Goal: Information Seeking & Learning: Learn about a topic

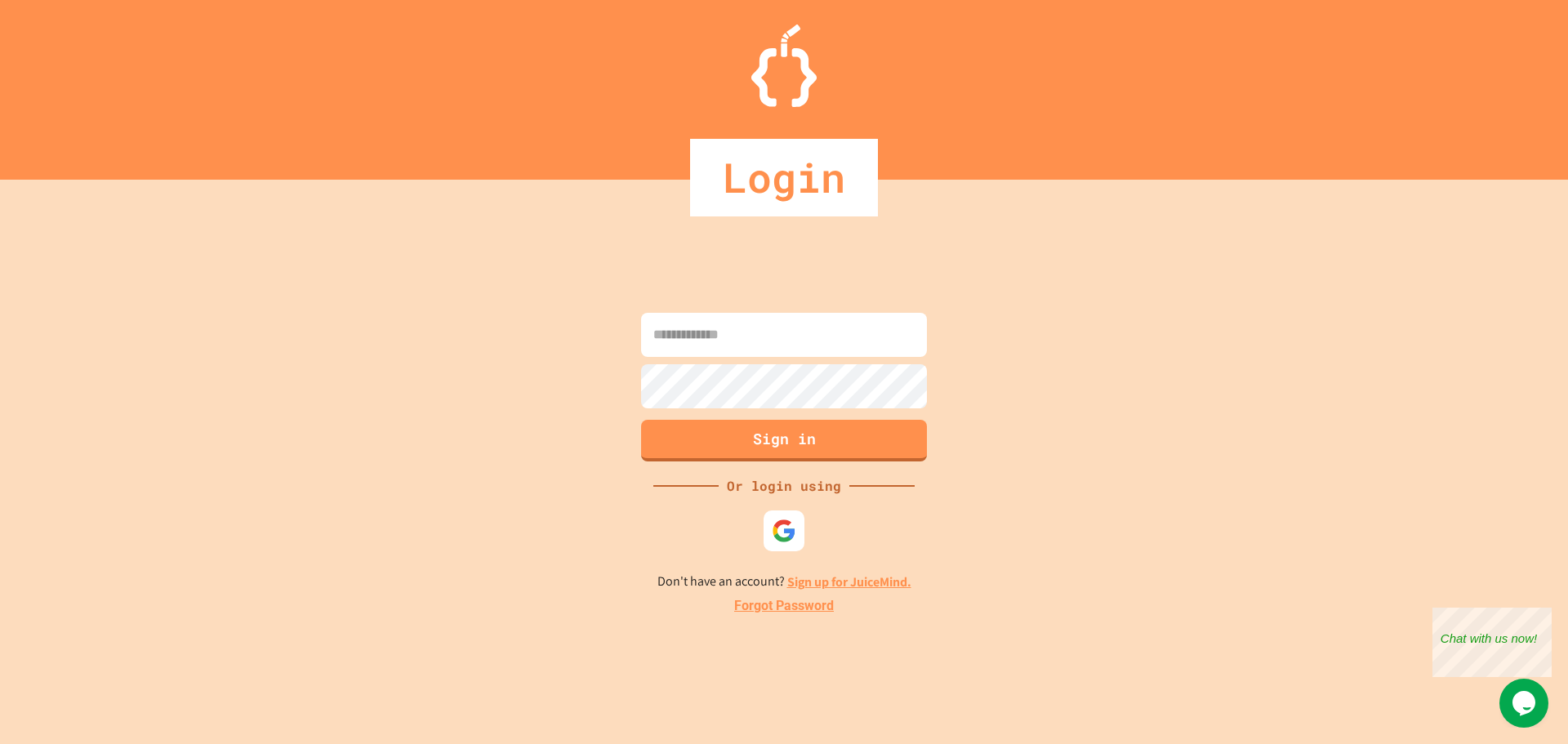
click at [802, 524] on div at bounding box center [784, 531] width 41 height 41
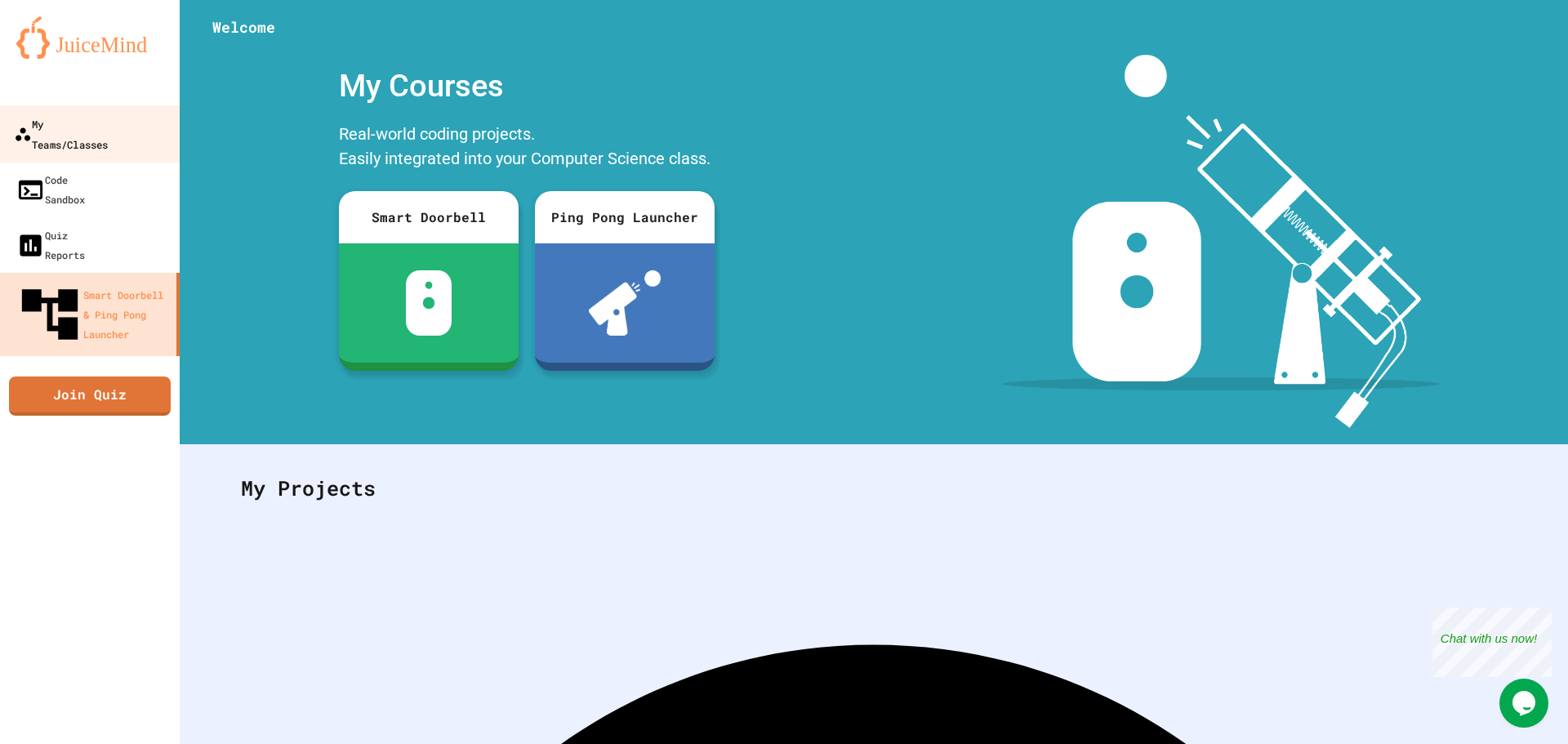
click at [108, 125] on div "My Teams/Classes" at bounding box center [61, 134] width 94 height 40
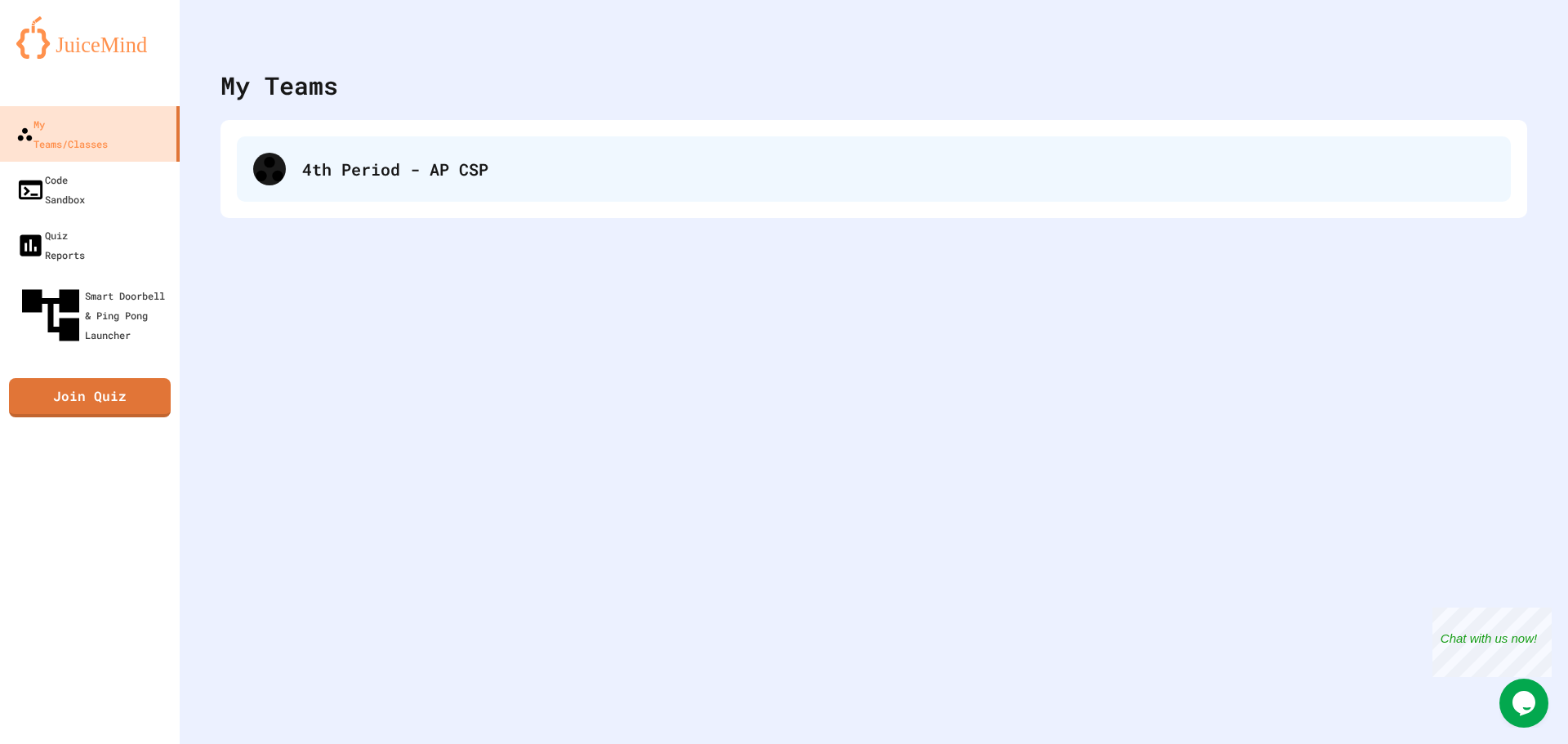
click at [376, 174] on div "4th Period - AP CSP" at bounding box center [898, 169] width 1192 height 25
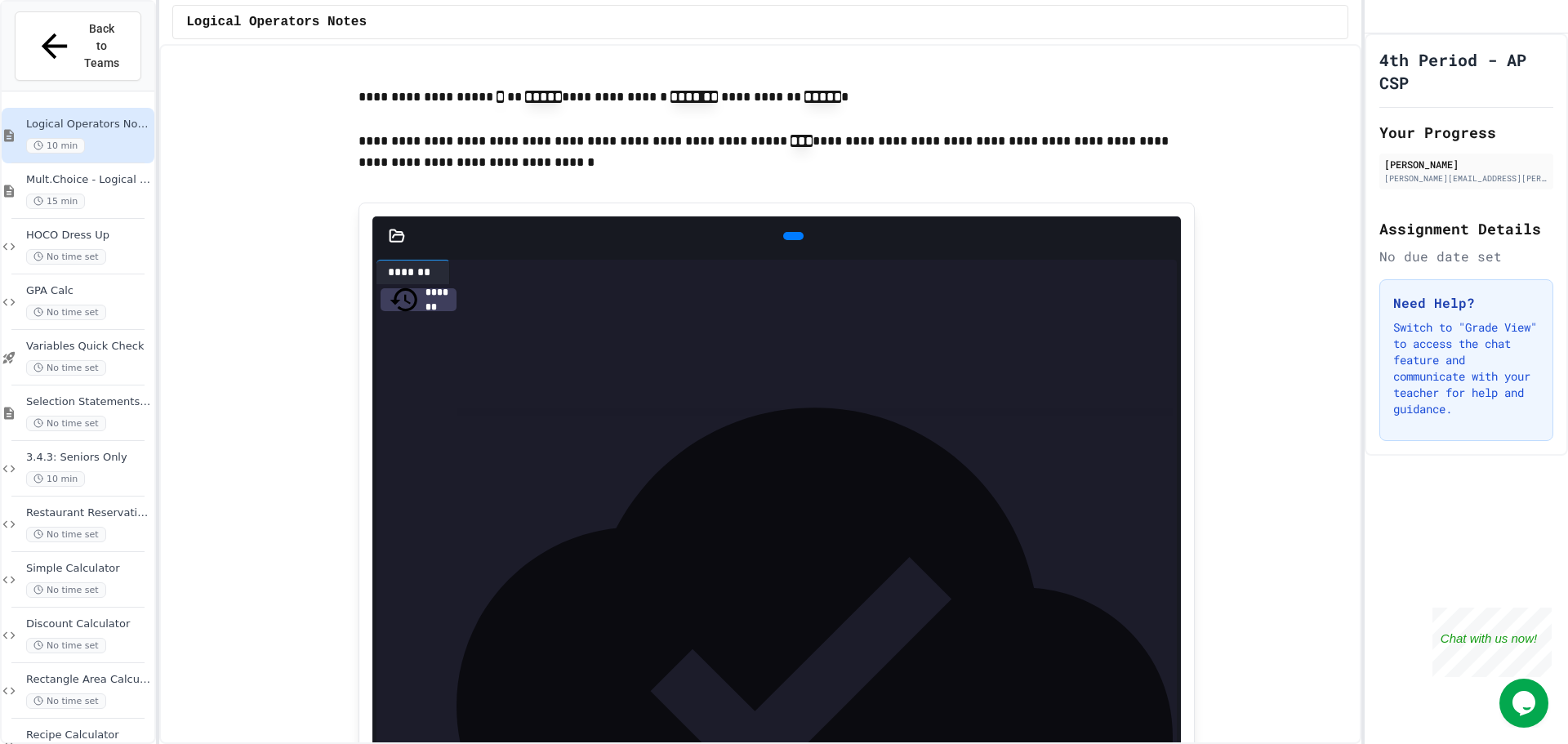
scroll to position [1715, 0]
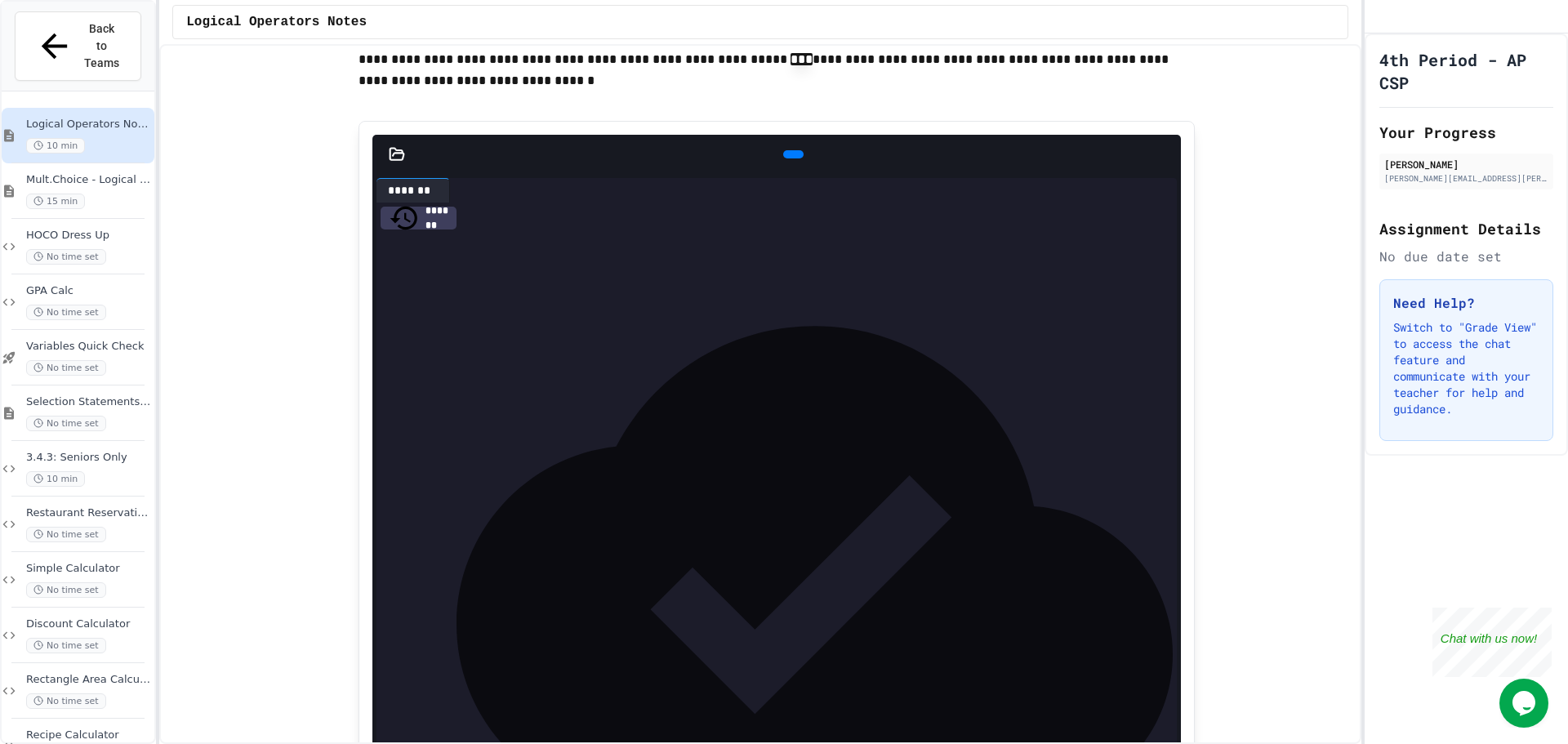
click at [789, 158] on div at bounding box center [794, 154] width 21 height 9
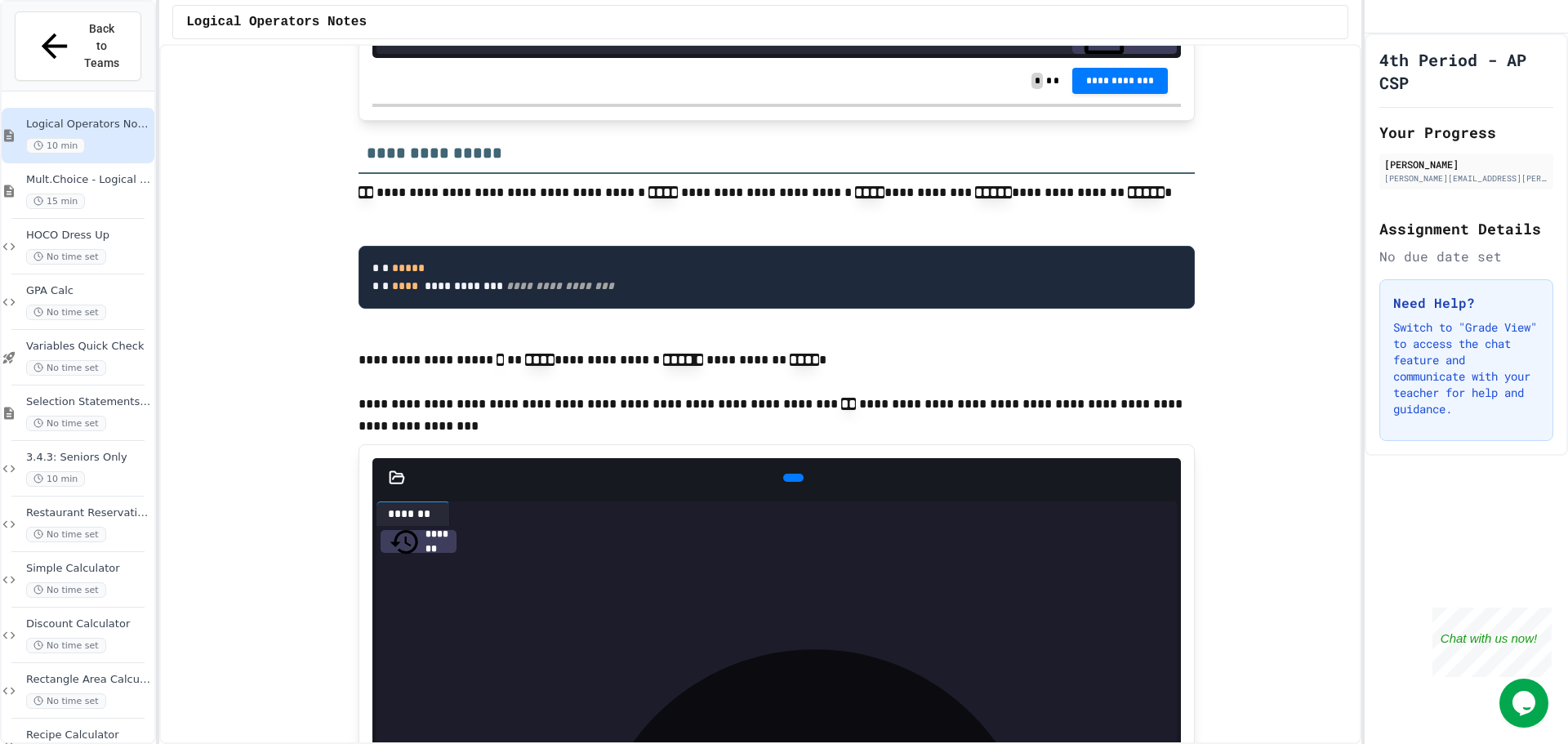
scroll to position [2777, 0]
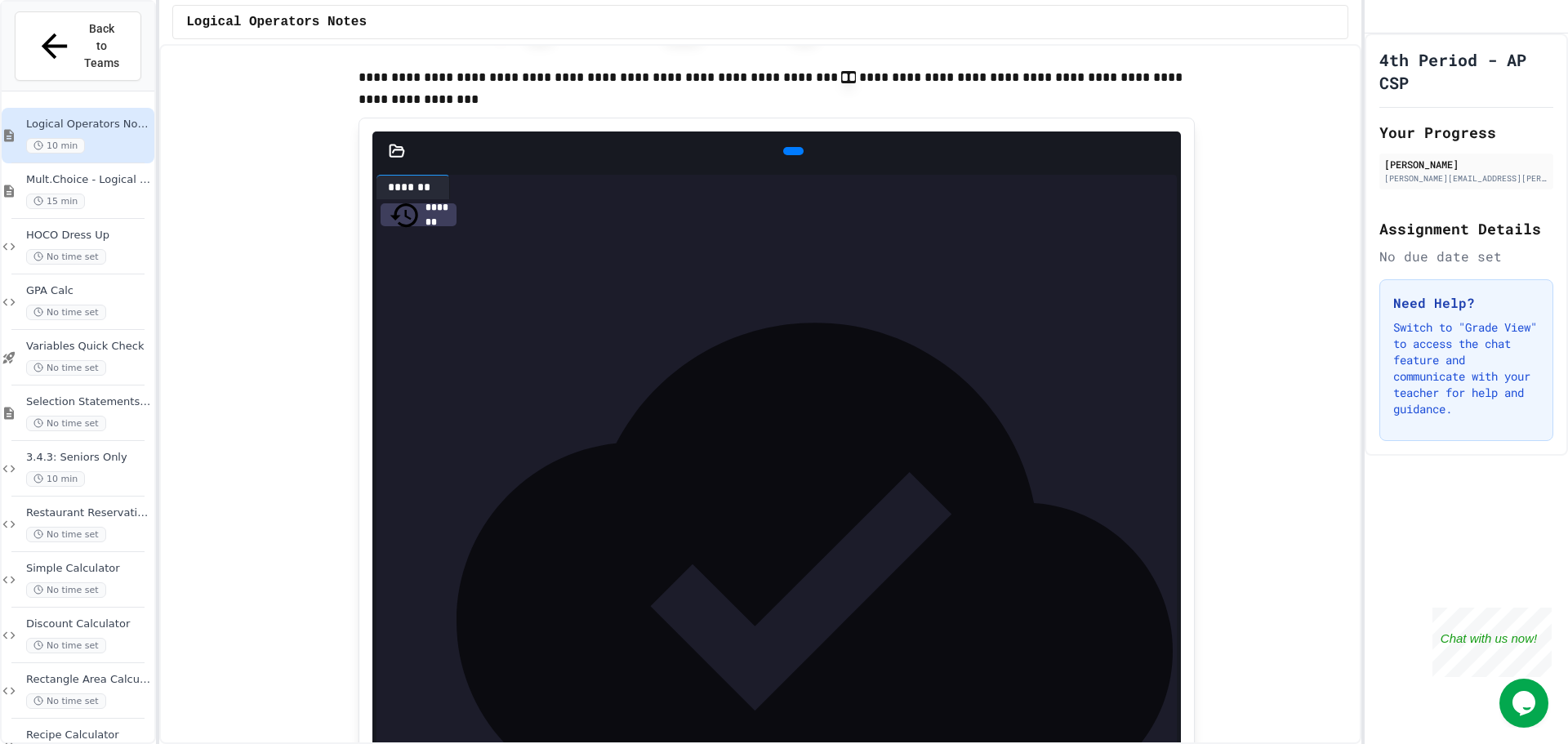
click at [793, 155] on div at bounding box center [794, 151] width 21 height 9
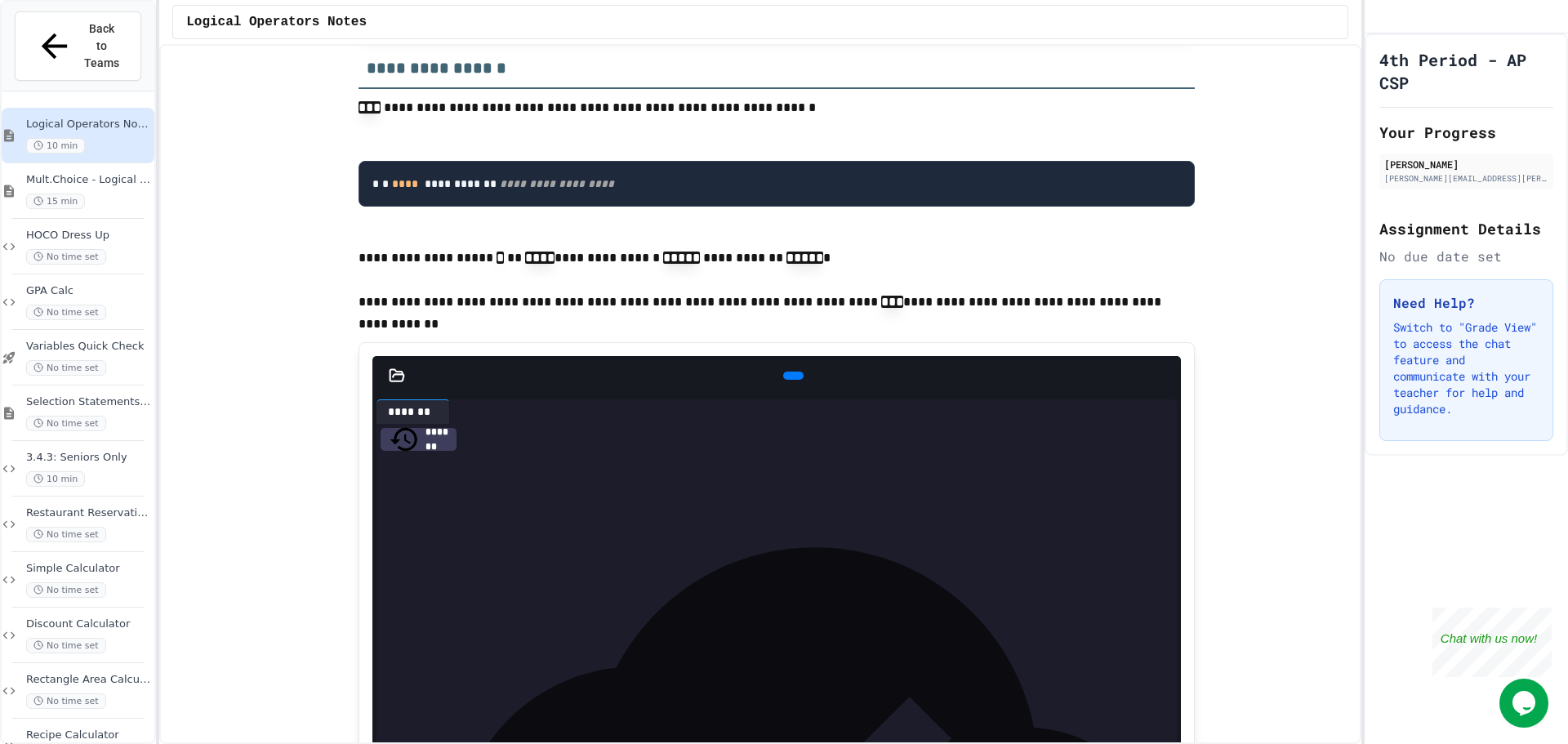
scroll to position [3675, 0]
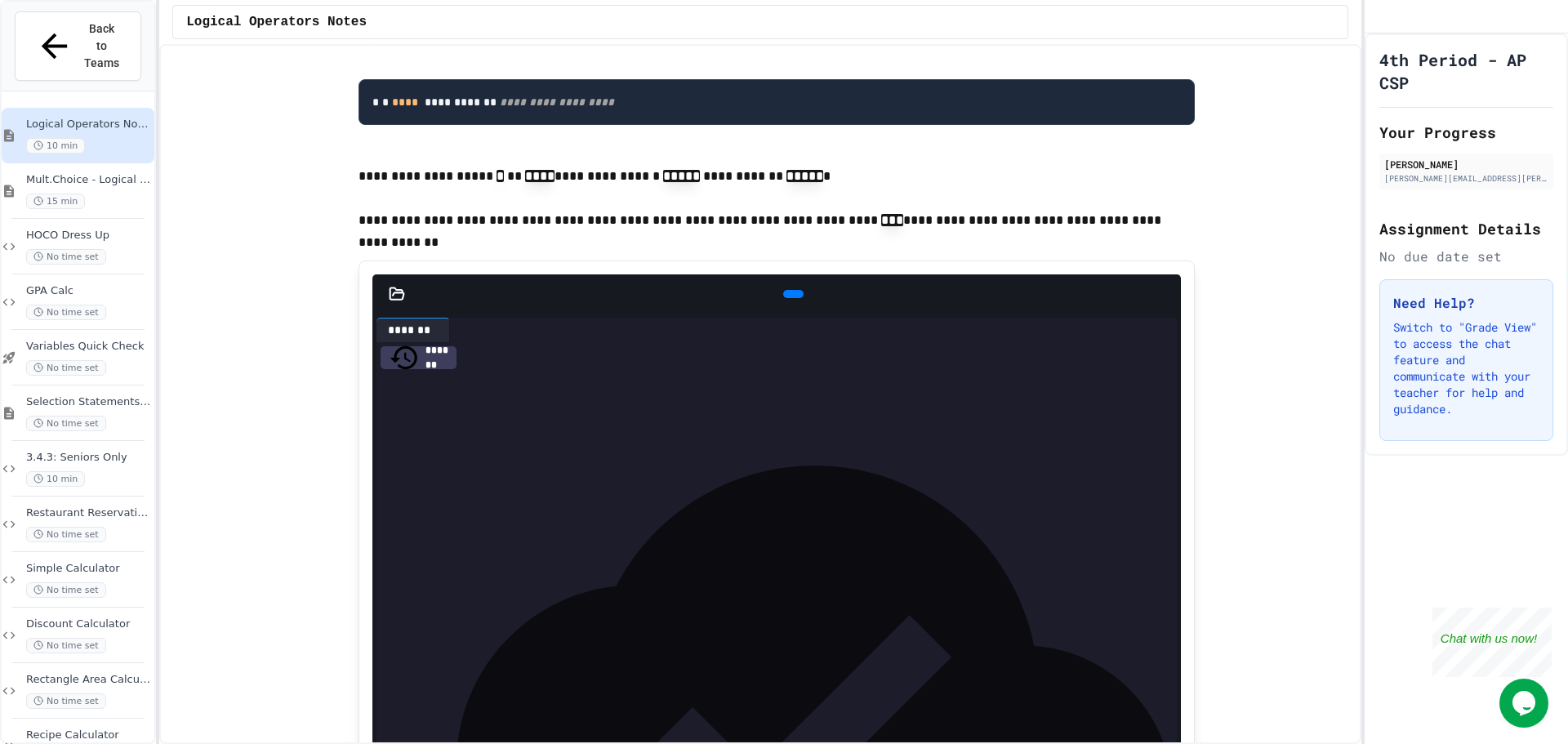
click at [791, 294] on icon at bounding box center [791, 294] width 0 height 0
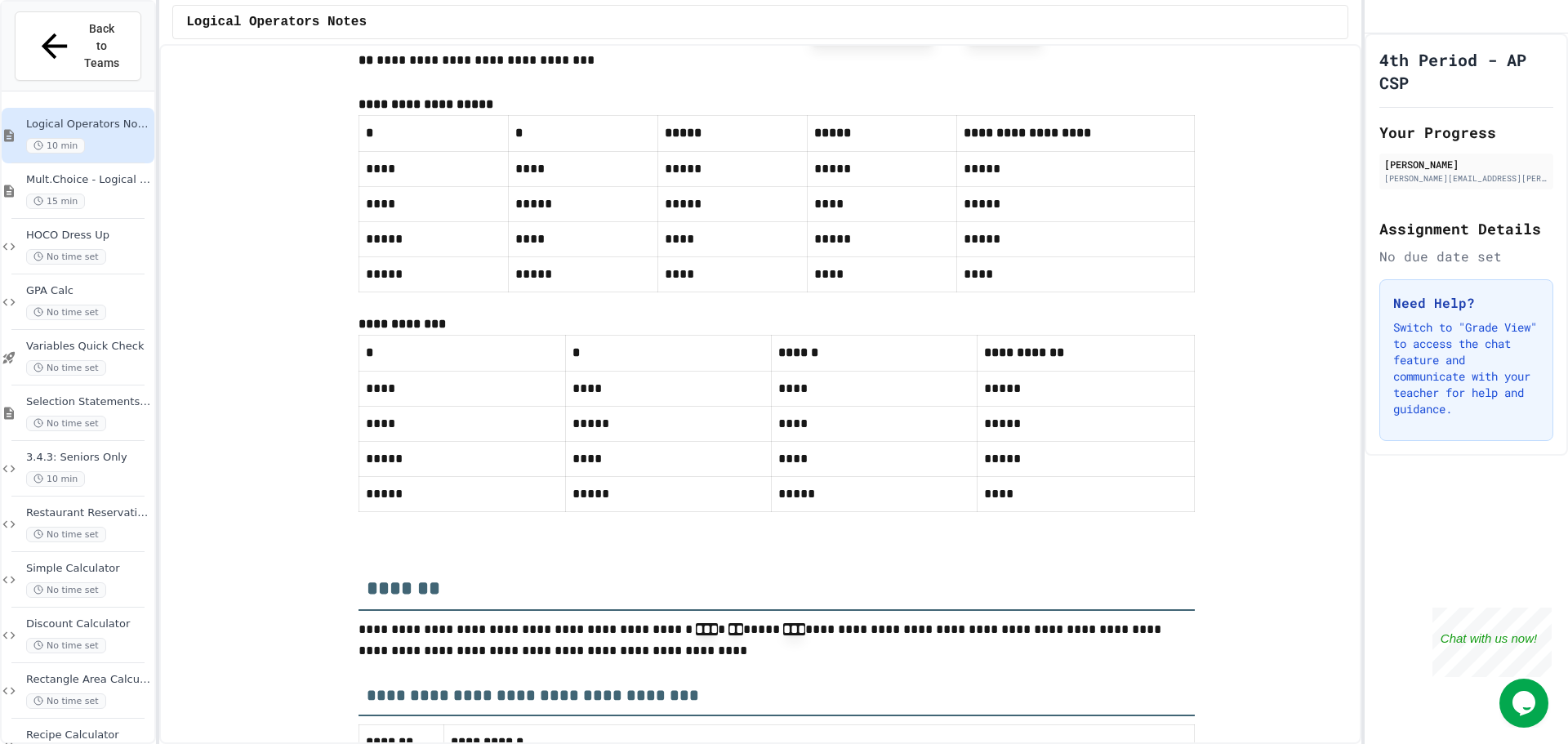
scroll to position [6938, 0]
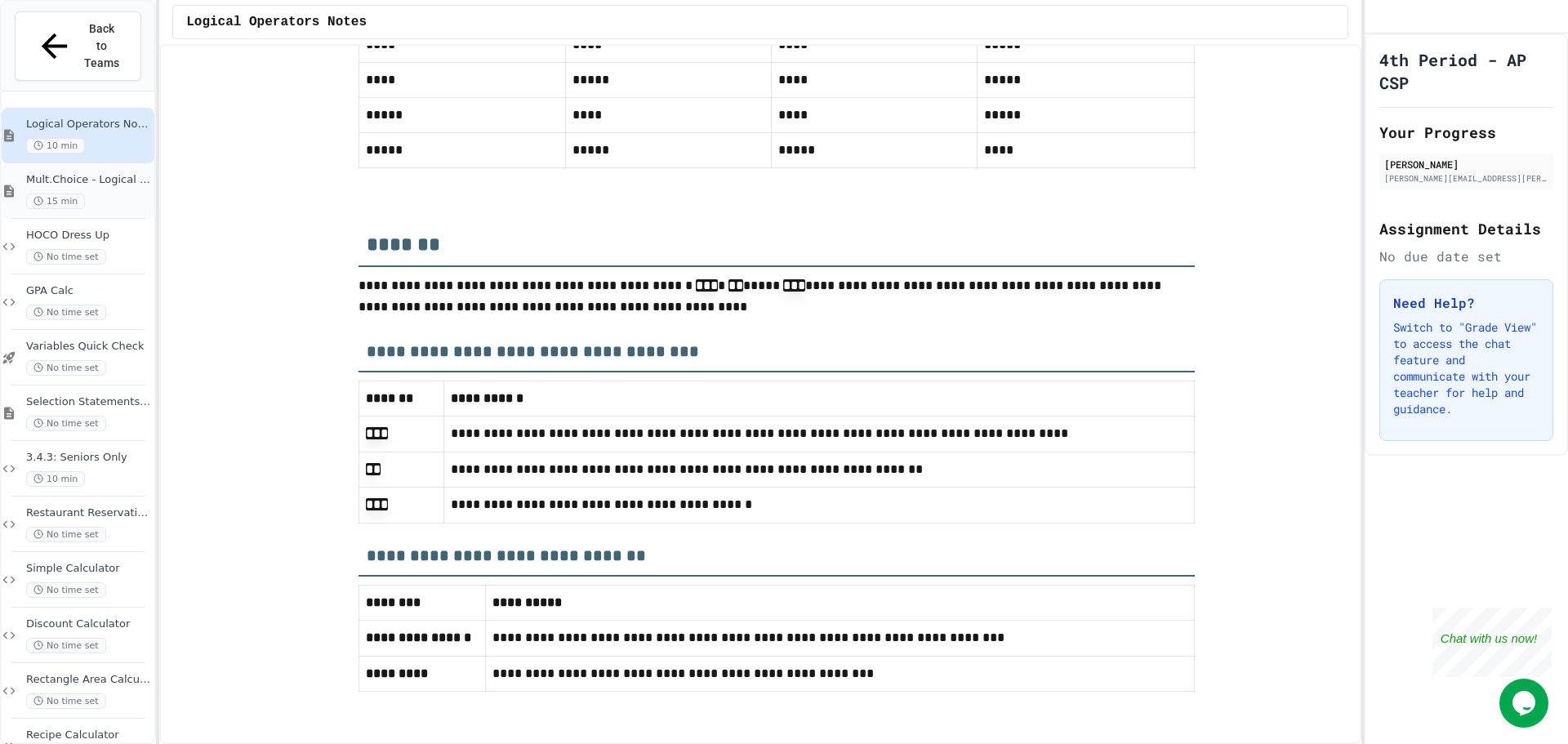
click at [121, 193] on div "15 min" at bounding box center [89, 201] width 125 height 15
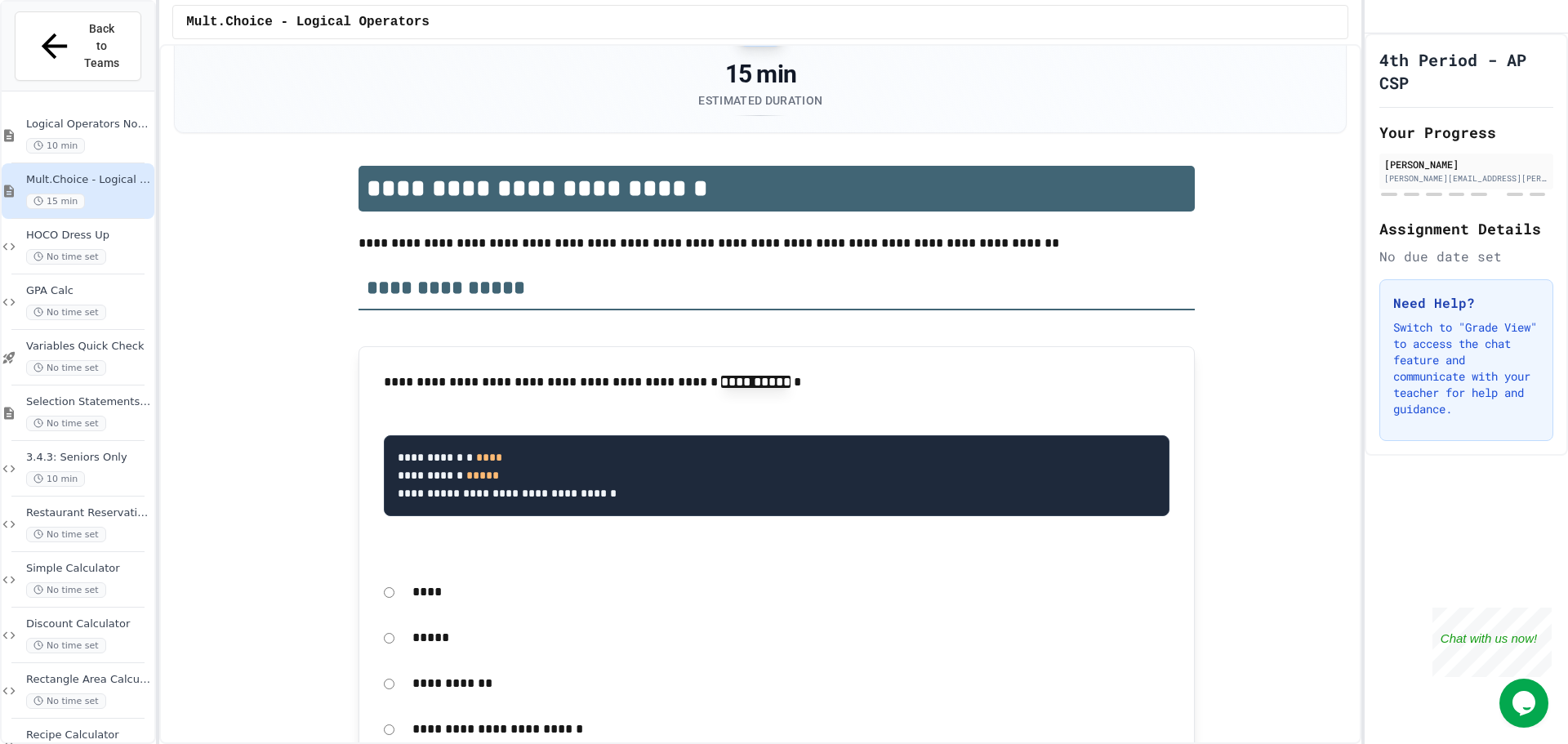
scroll to position [327, 0]
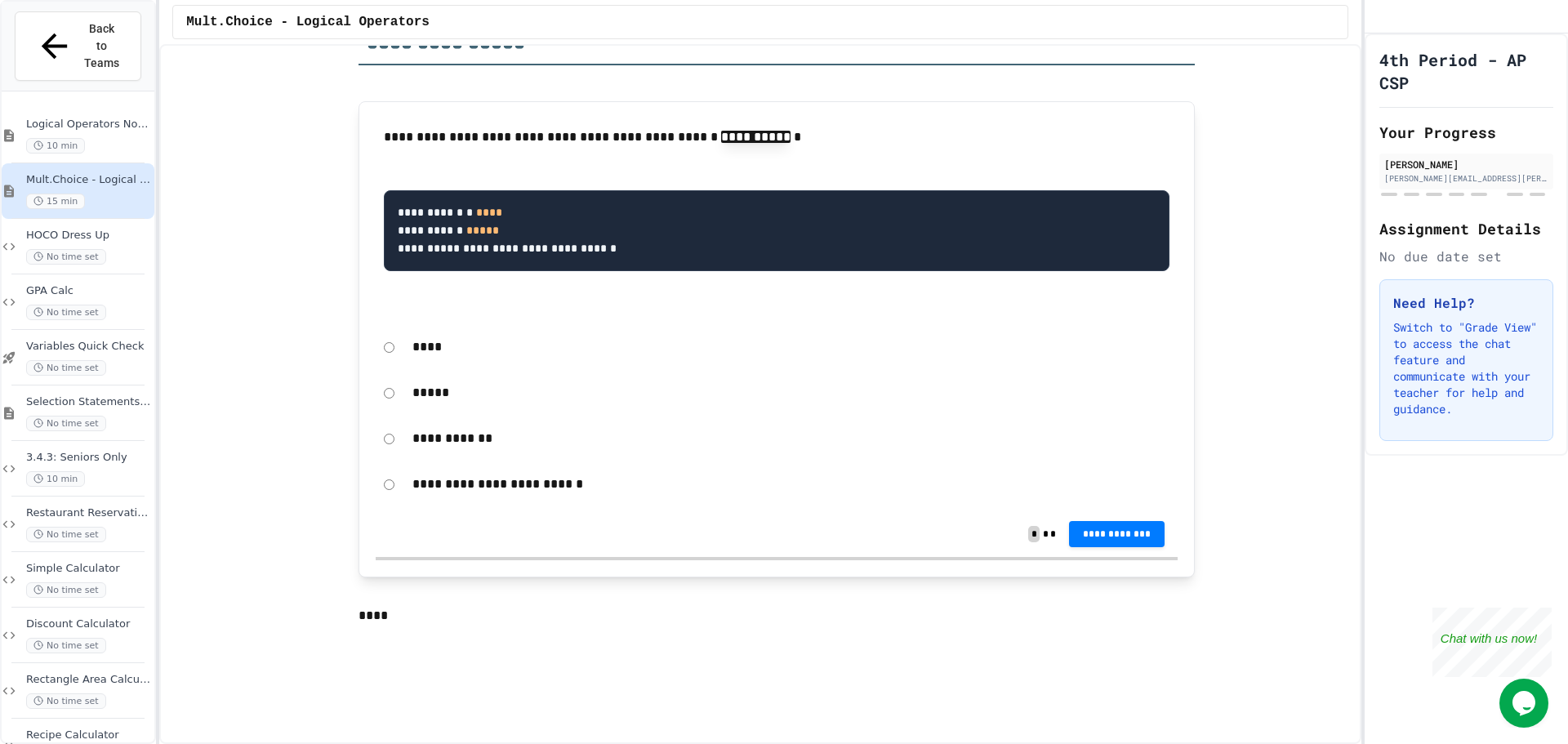
click at [424, 355] on p "****" at bounding box center [790, 347] width 757 height 21
click at [412, 349] on p "****" at bounding box center [790, 347] width 757 height 21
click at [1145, 545] on button "**********" at bounding box center [1117, 533] width 97 height 27
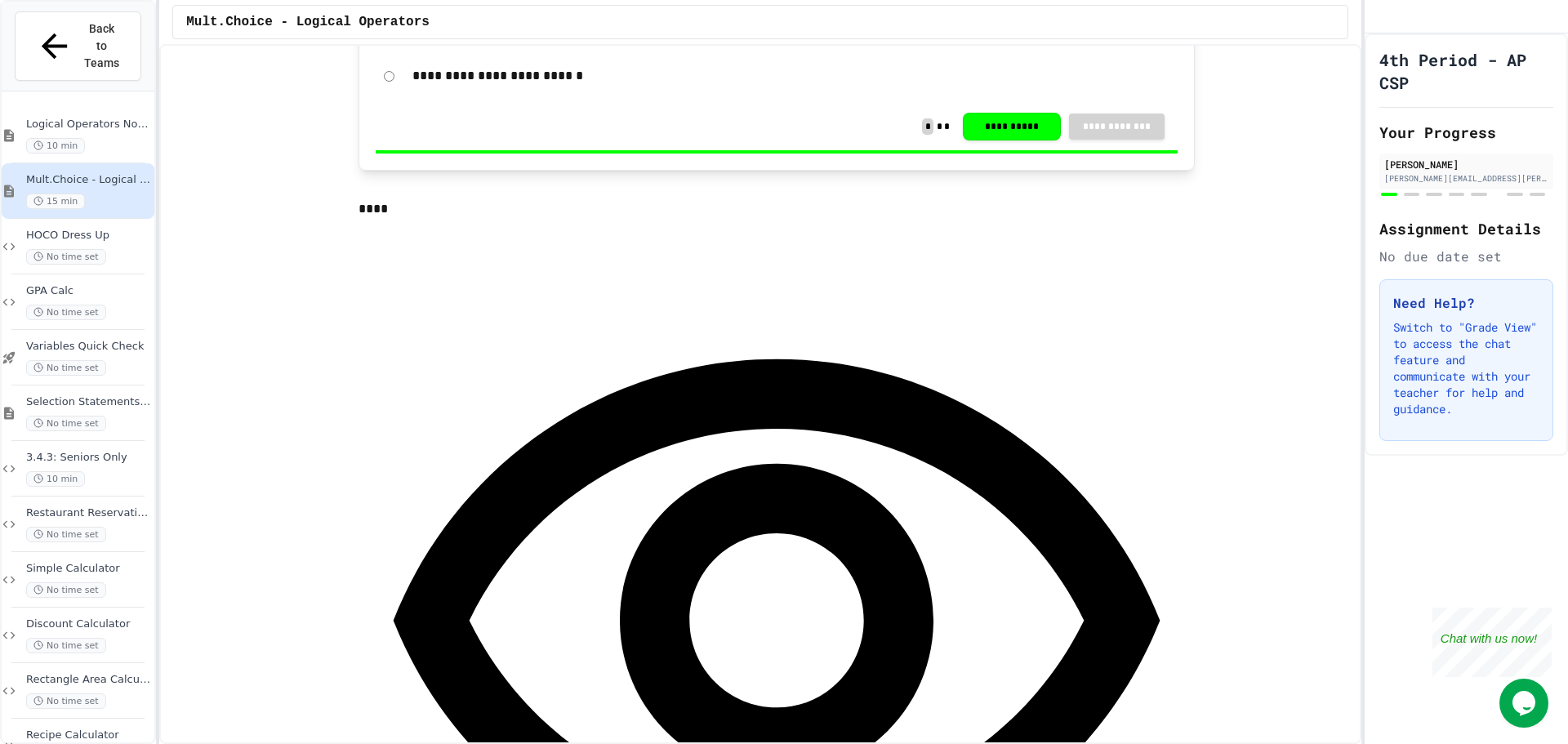
scroll to position [817, 0]
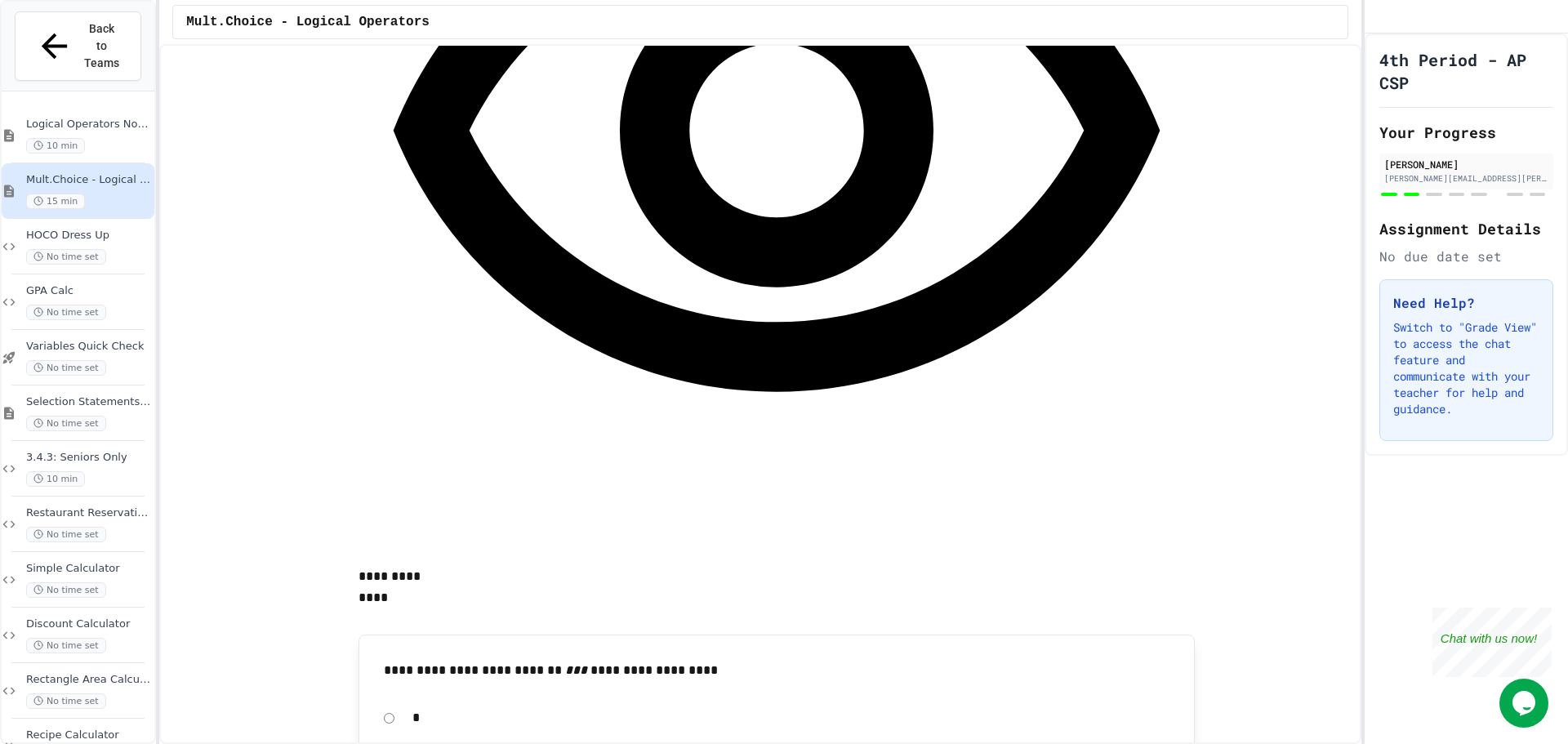
scroll to position [1307, 0]
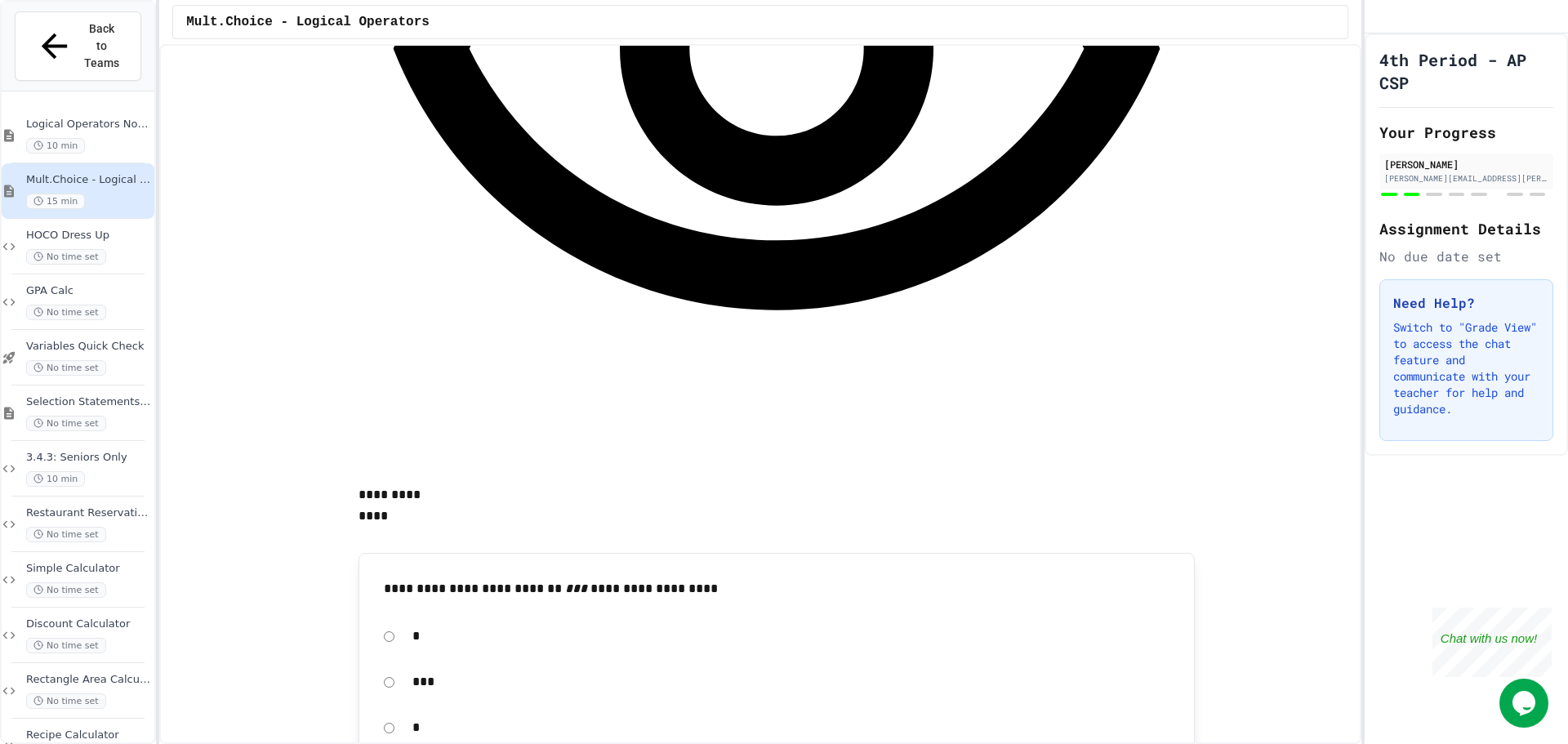
drag, startPoint x: 1463, startPoint y: 266, endPoint x: 1448, endPoint y: 264, distance: 15.1
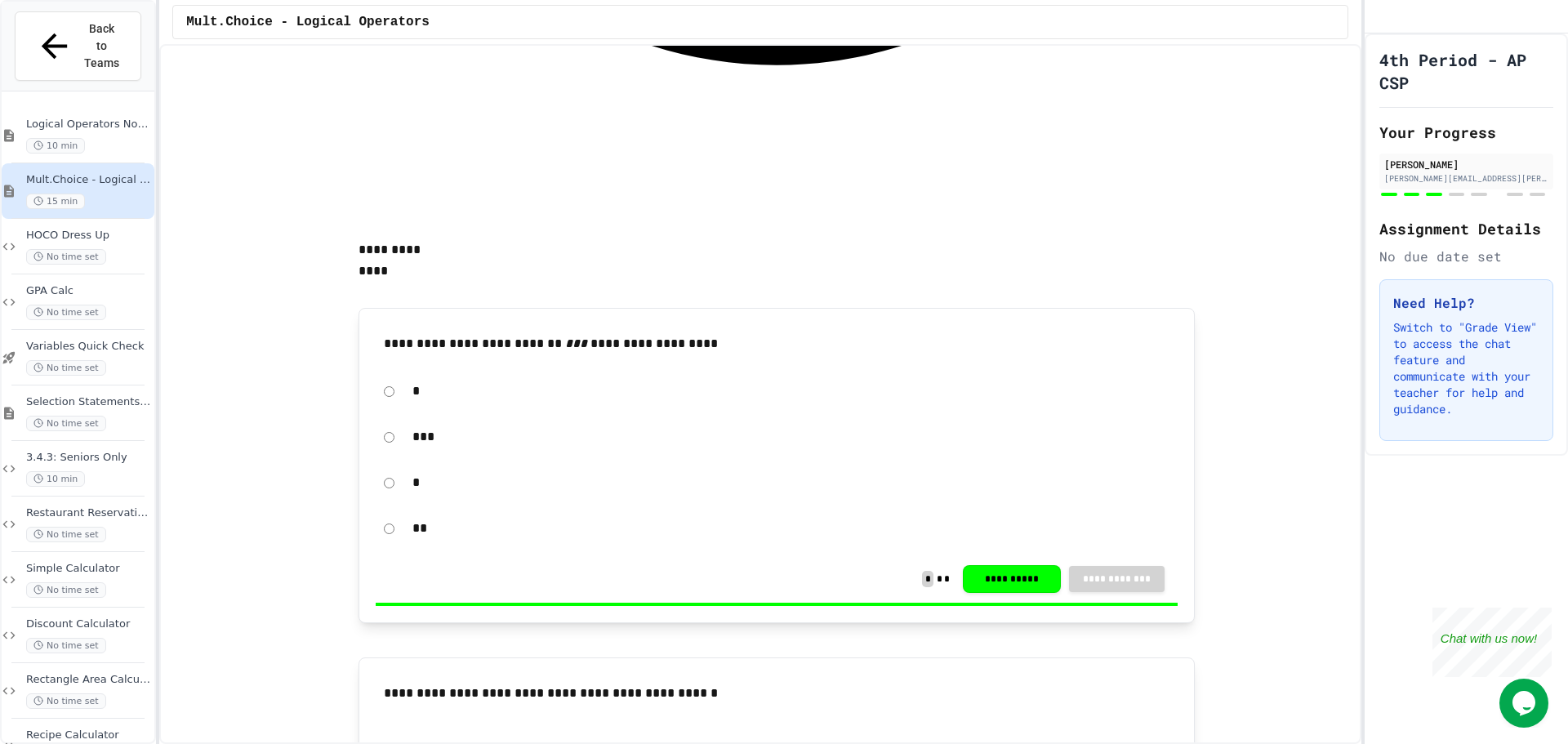
scroll to position [1797, 0]
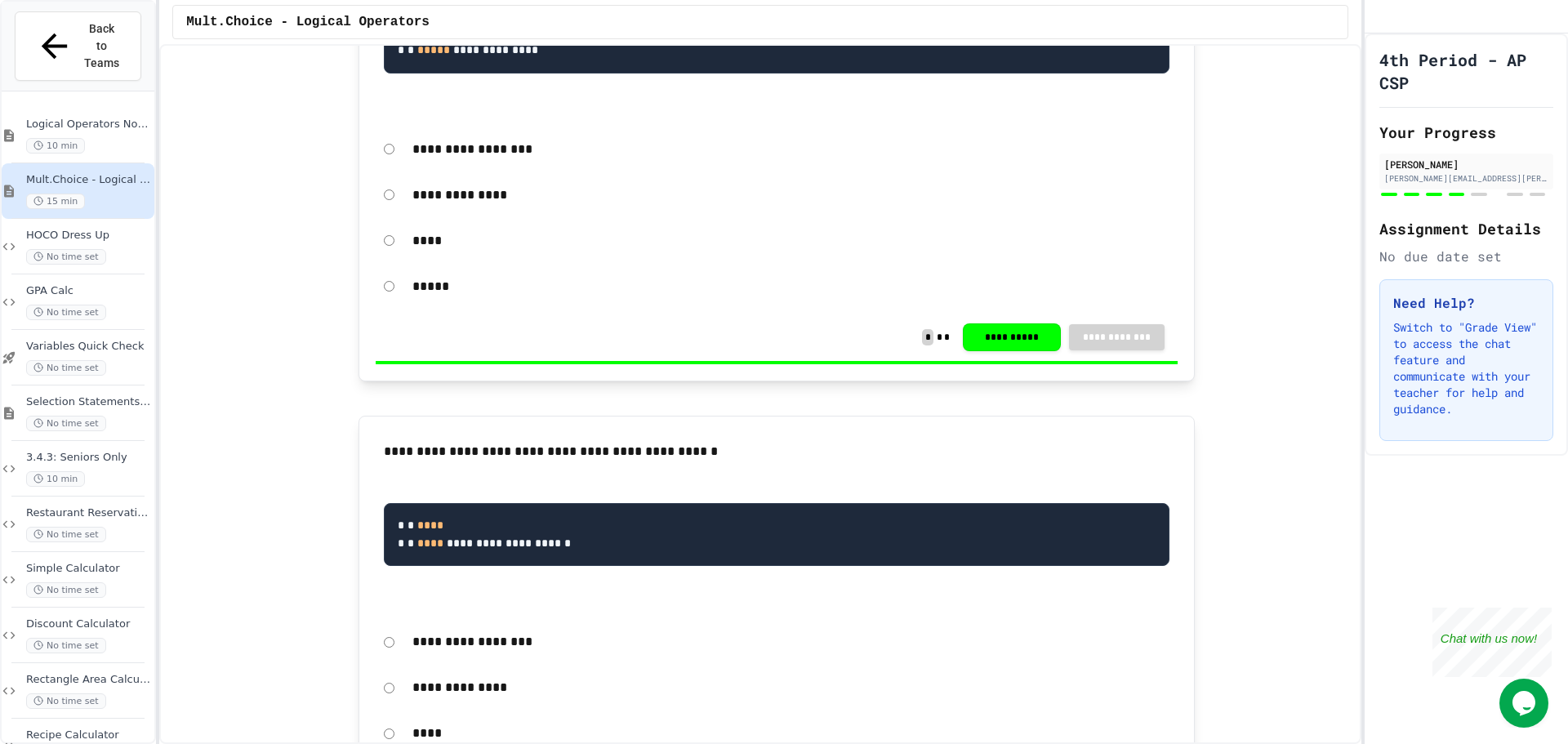
scroll to position [2368, 0]
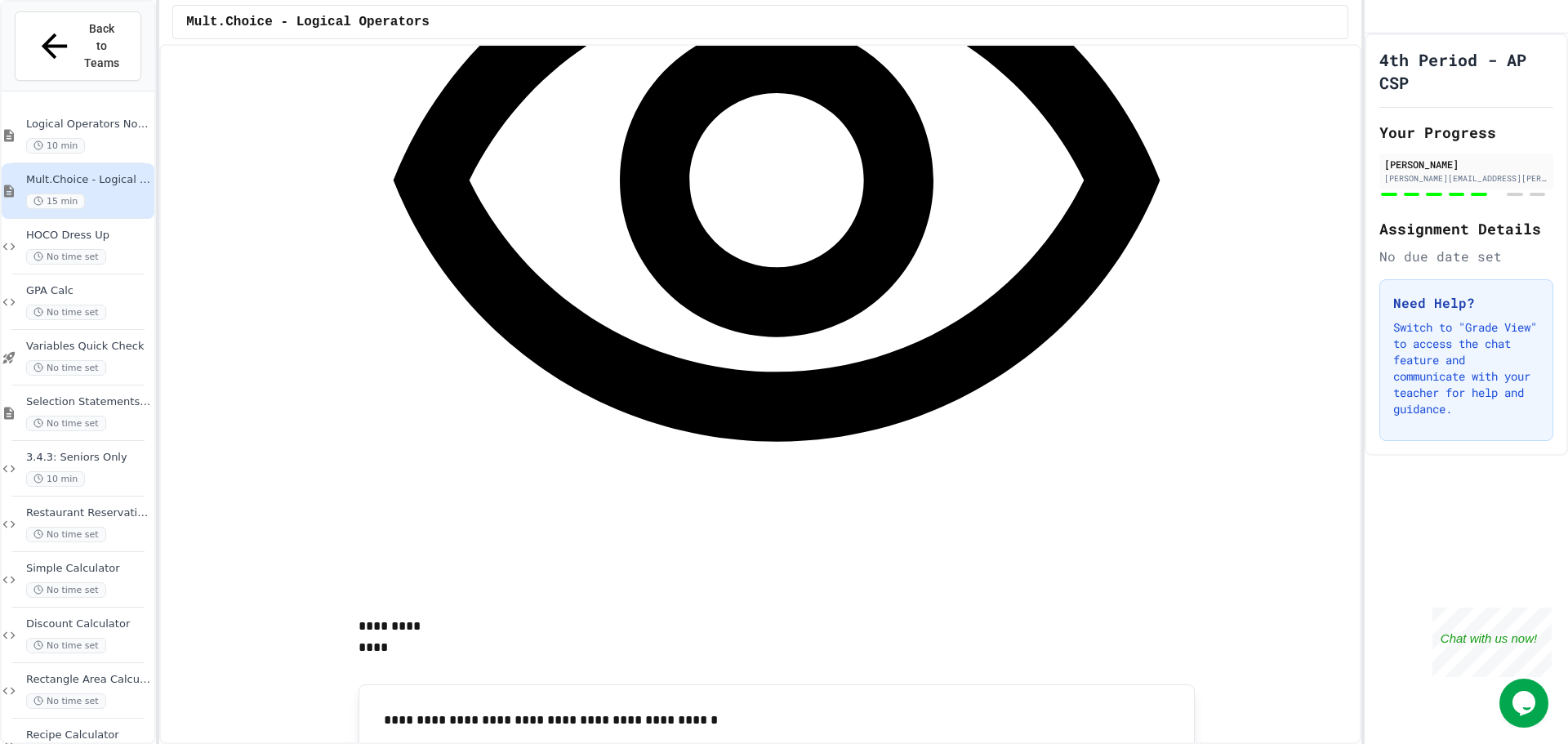
scroll to position [3267, 0]
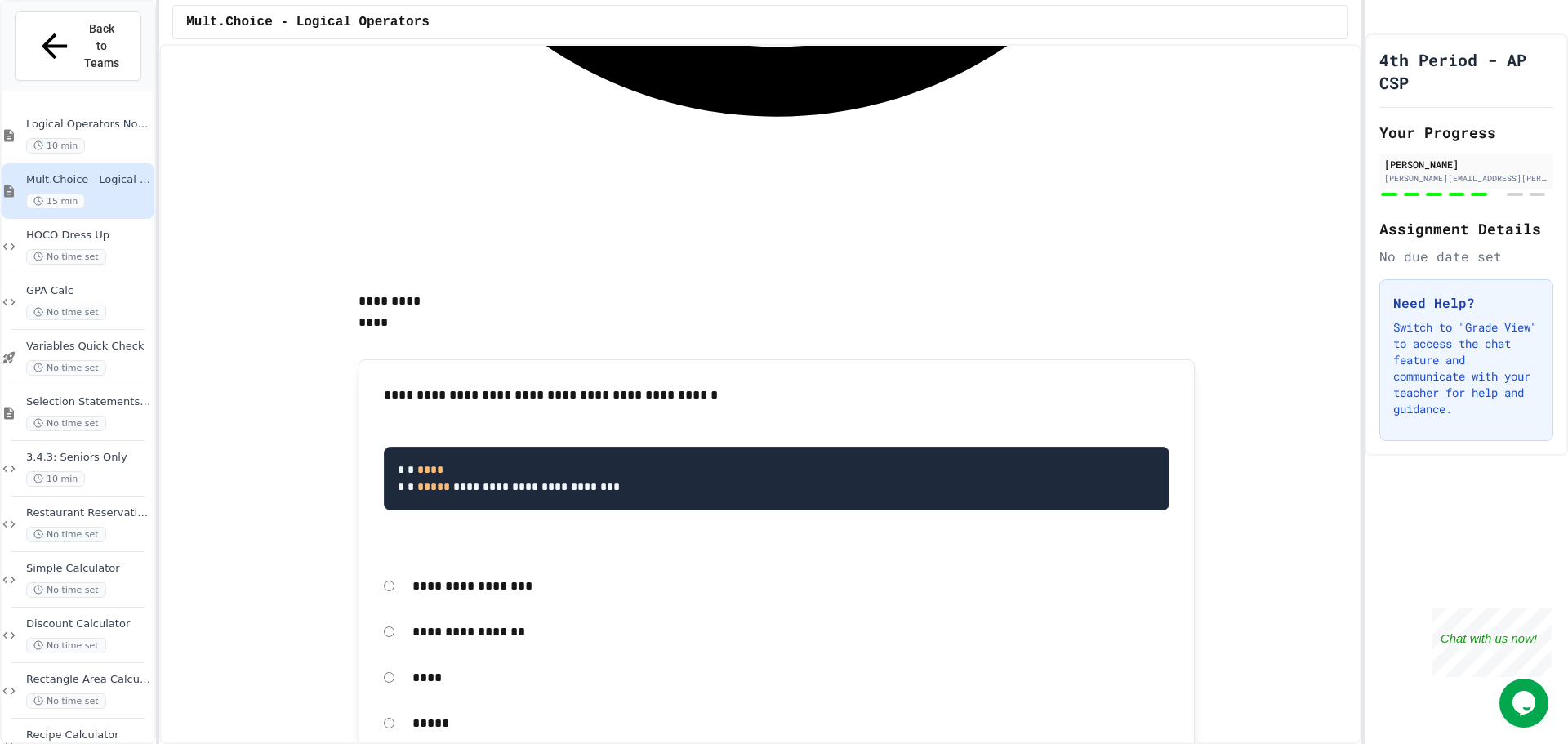
scroll to position [3757, 0]
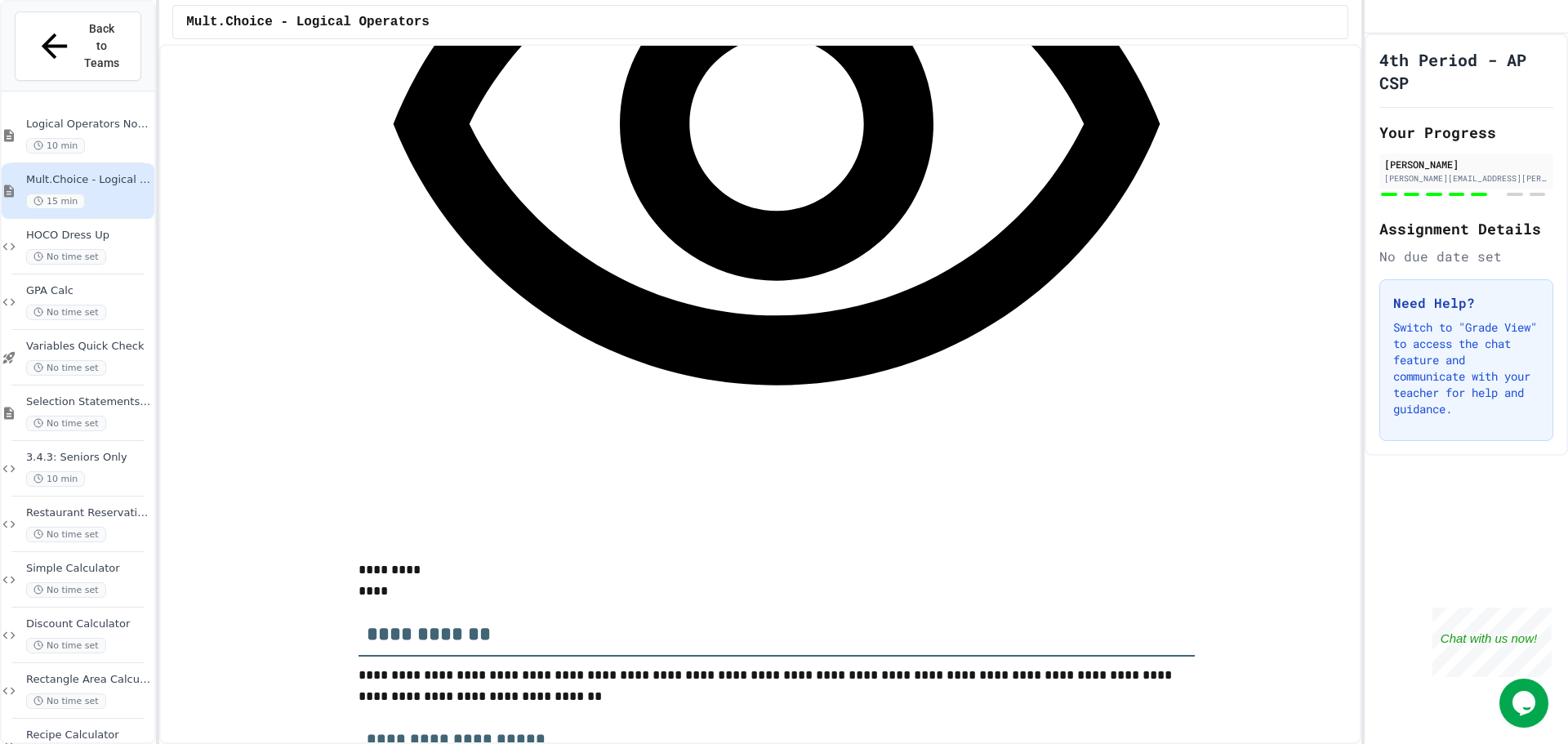
scroll to position [4737, 0]
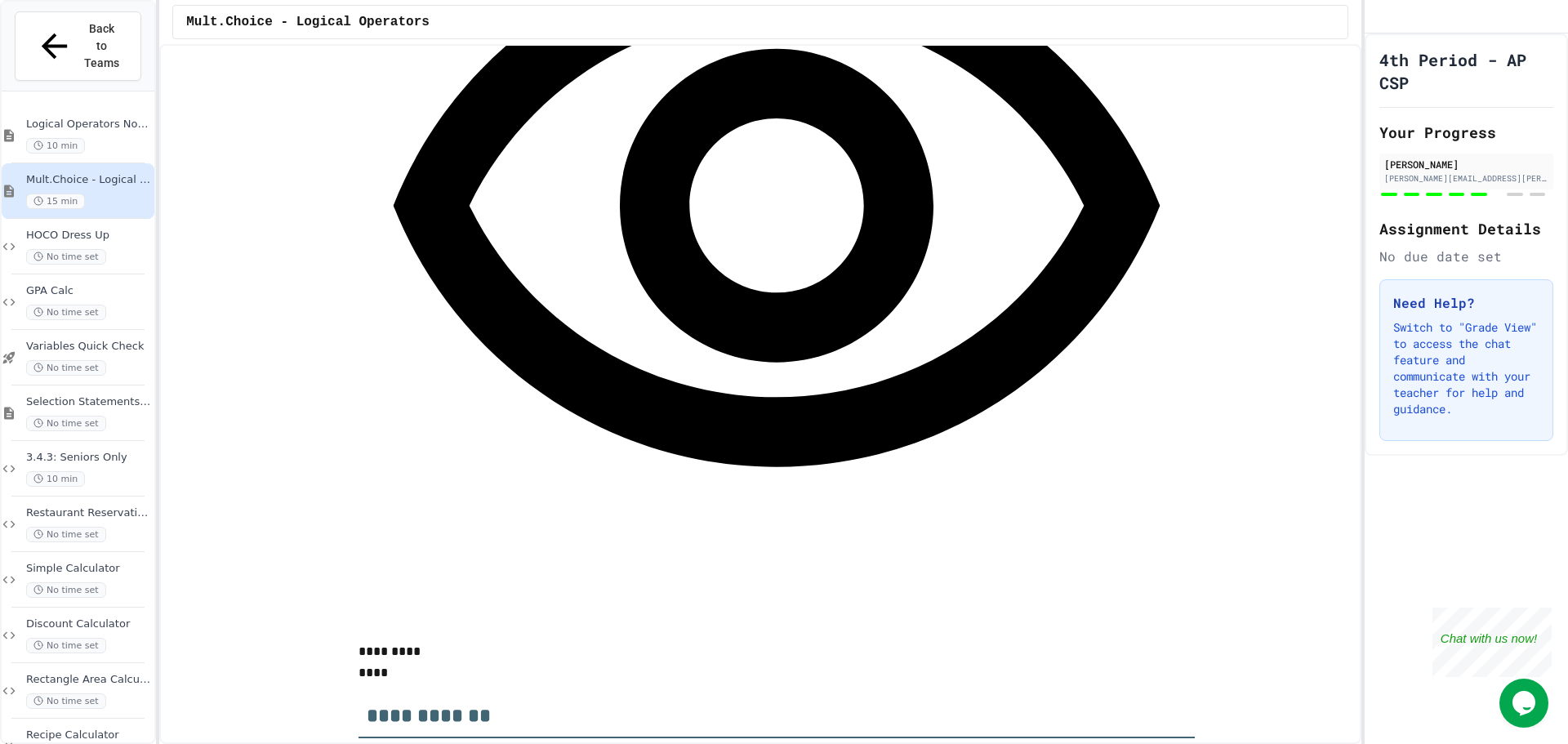
scroll to position [4900, 0]
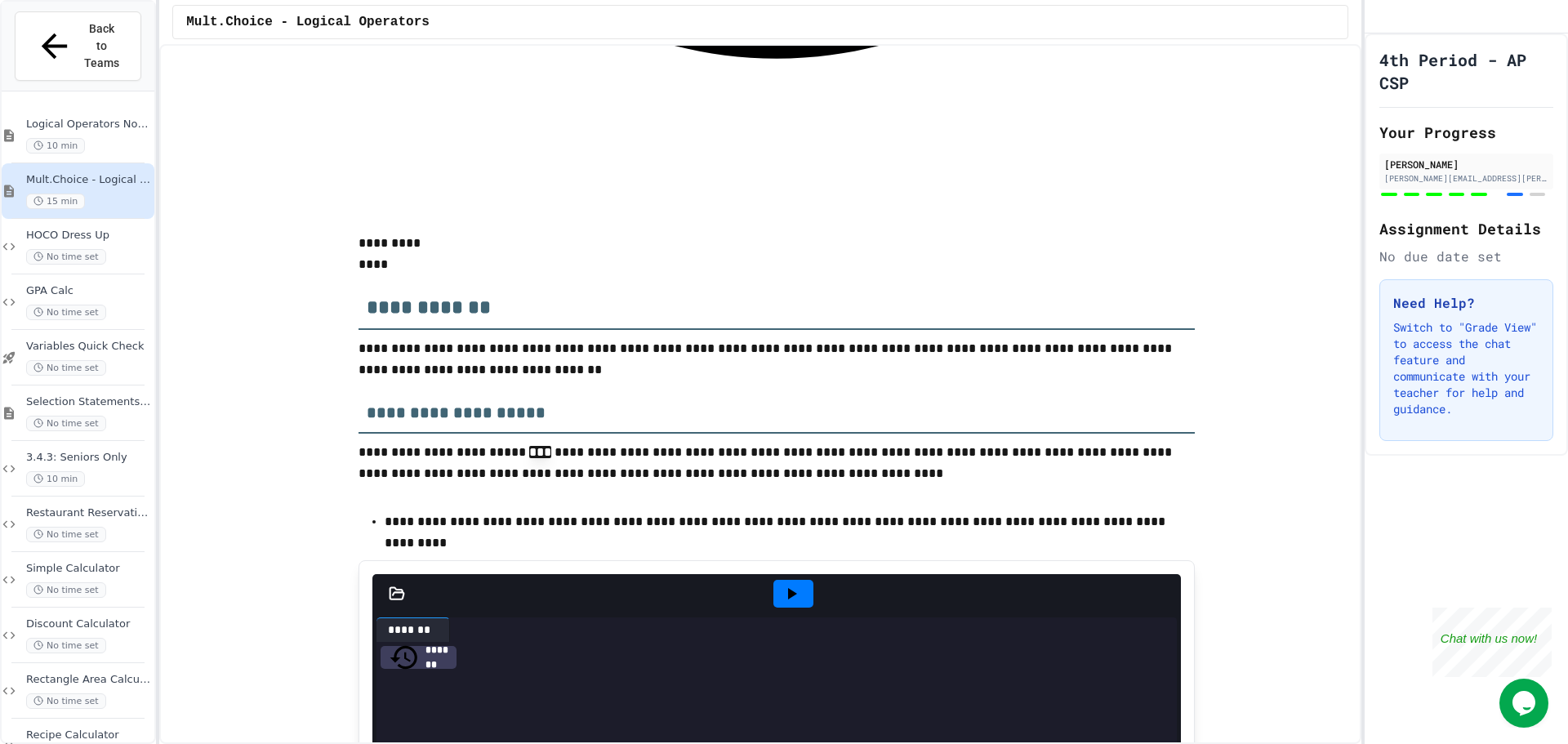
scroll to position [5145, 0]
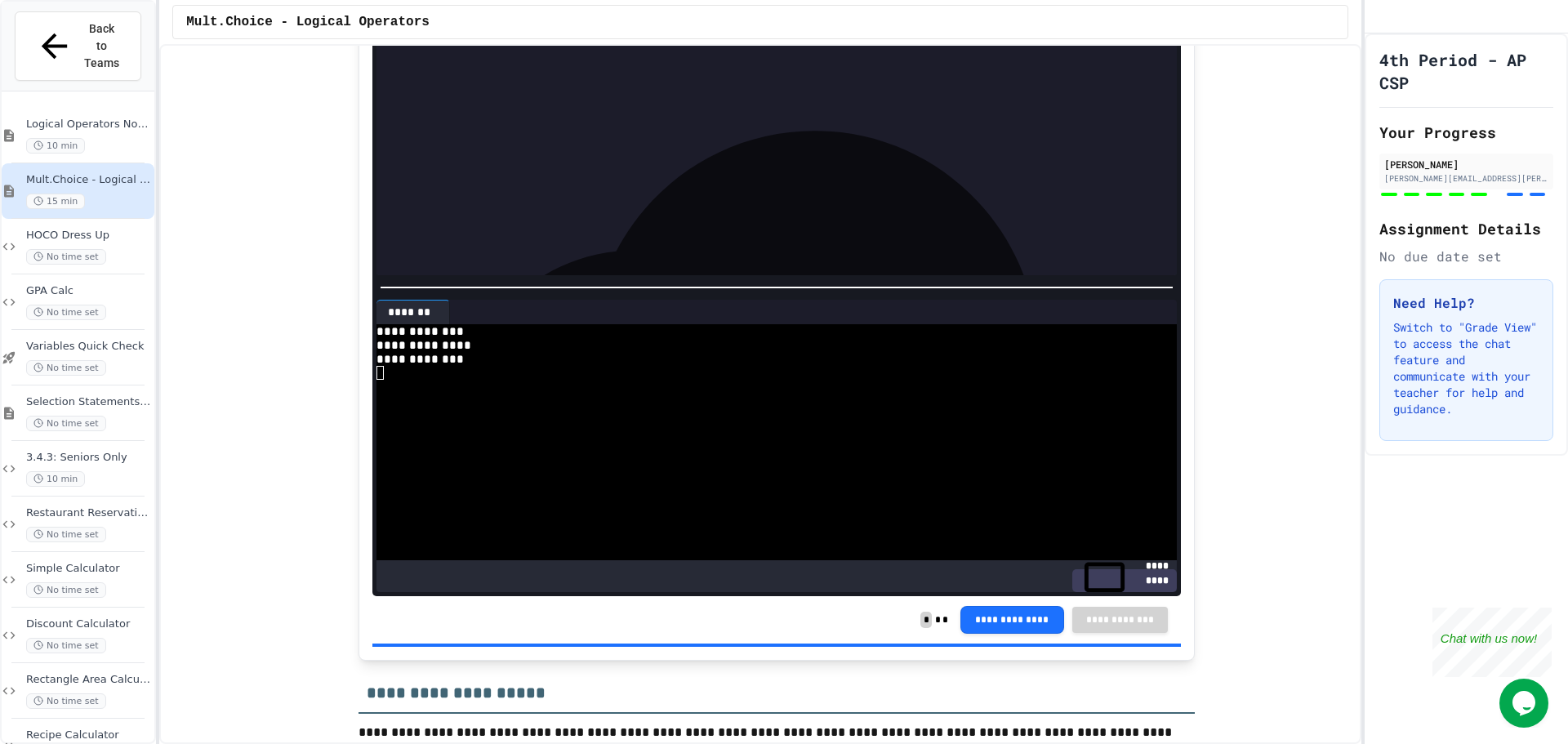
scroll to position [5698, 0]
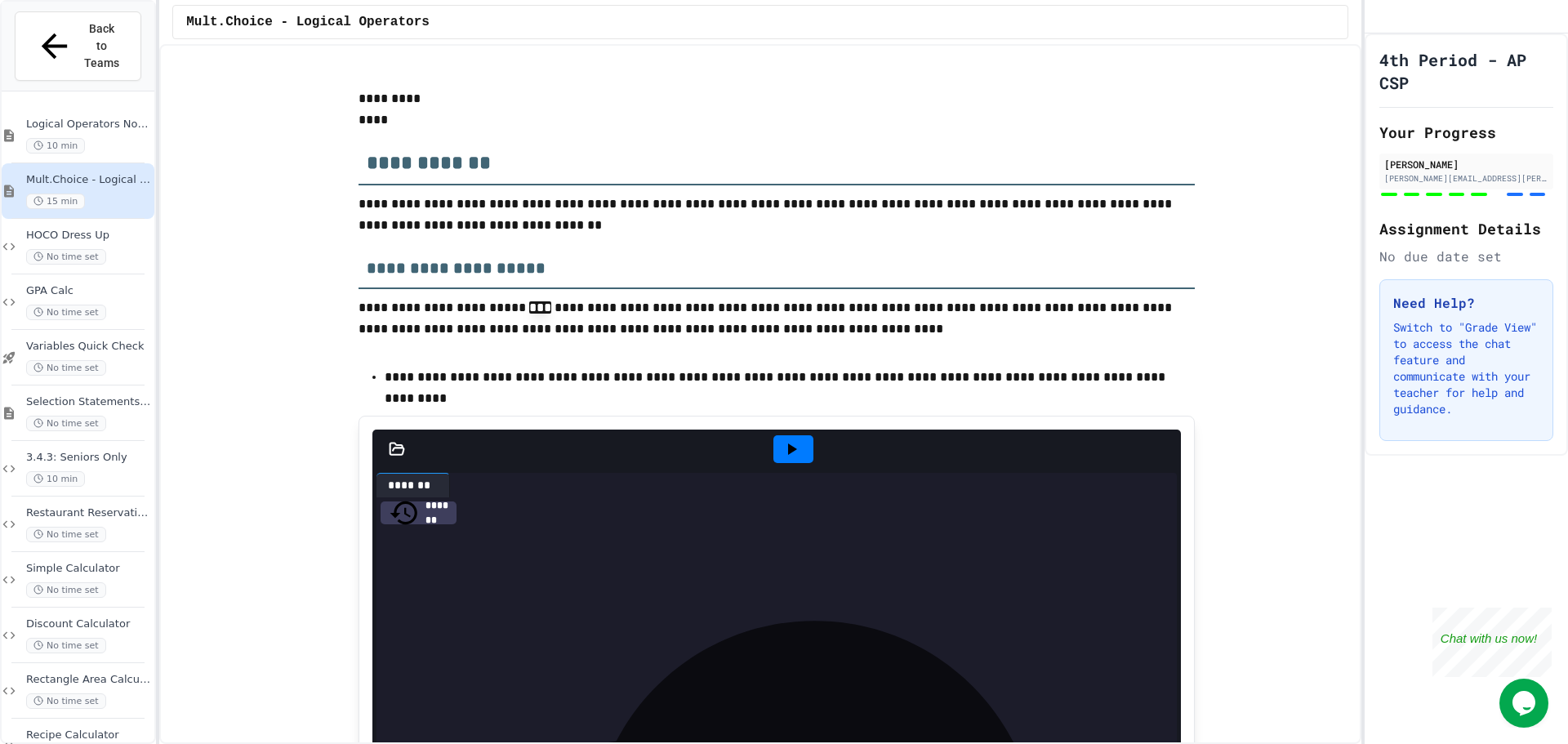
scroll to position [5290, 0]
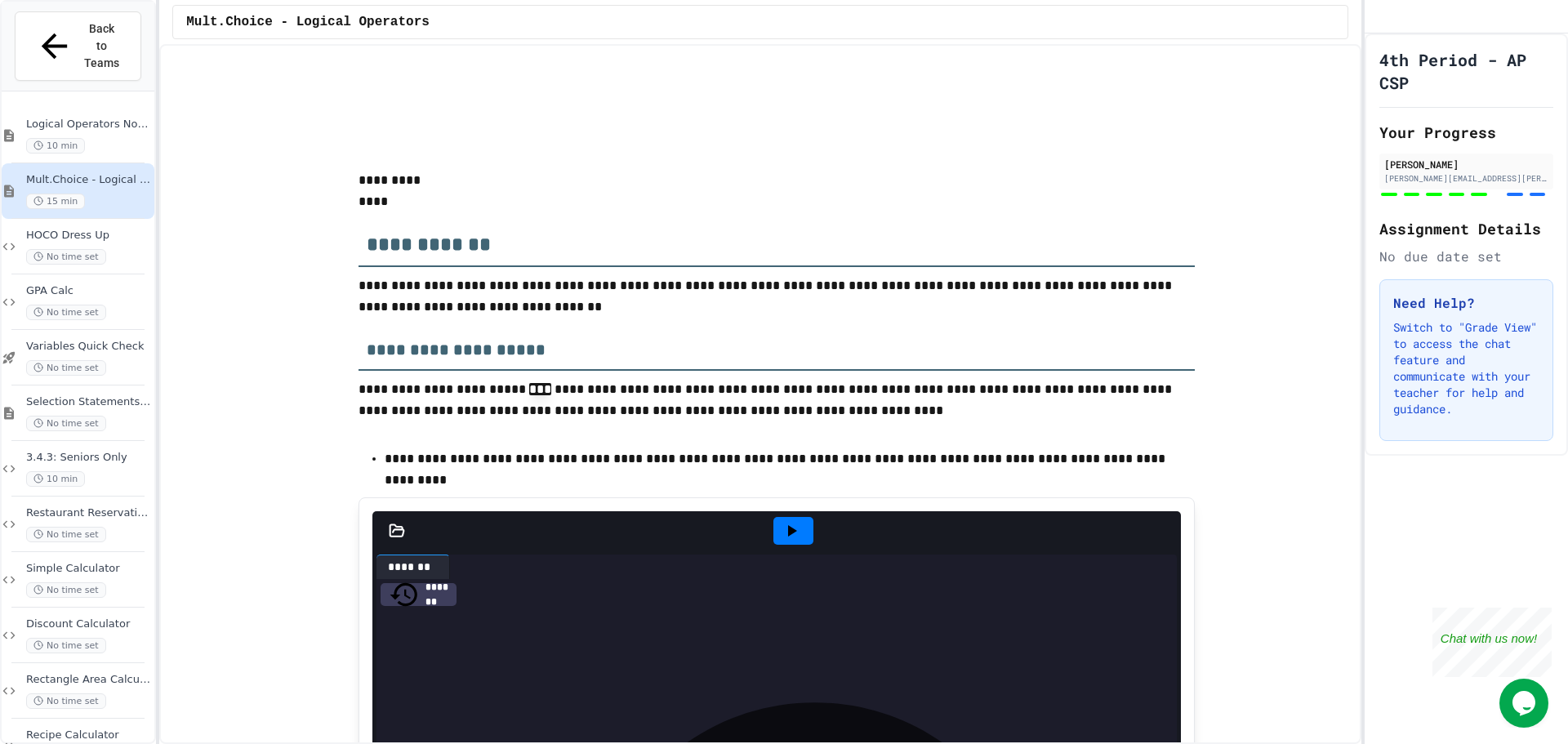
drag, startPoint x: 692, startPoint y: 213, endPoint x: 439, endPoint y: 169, distance: 256.8
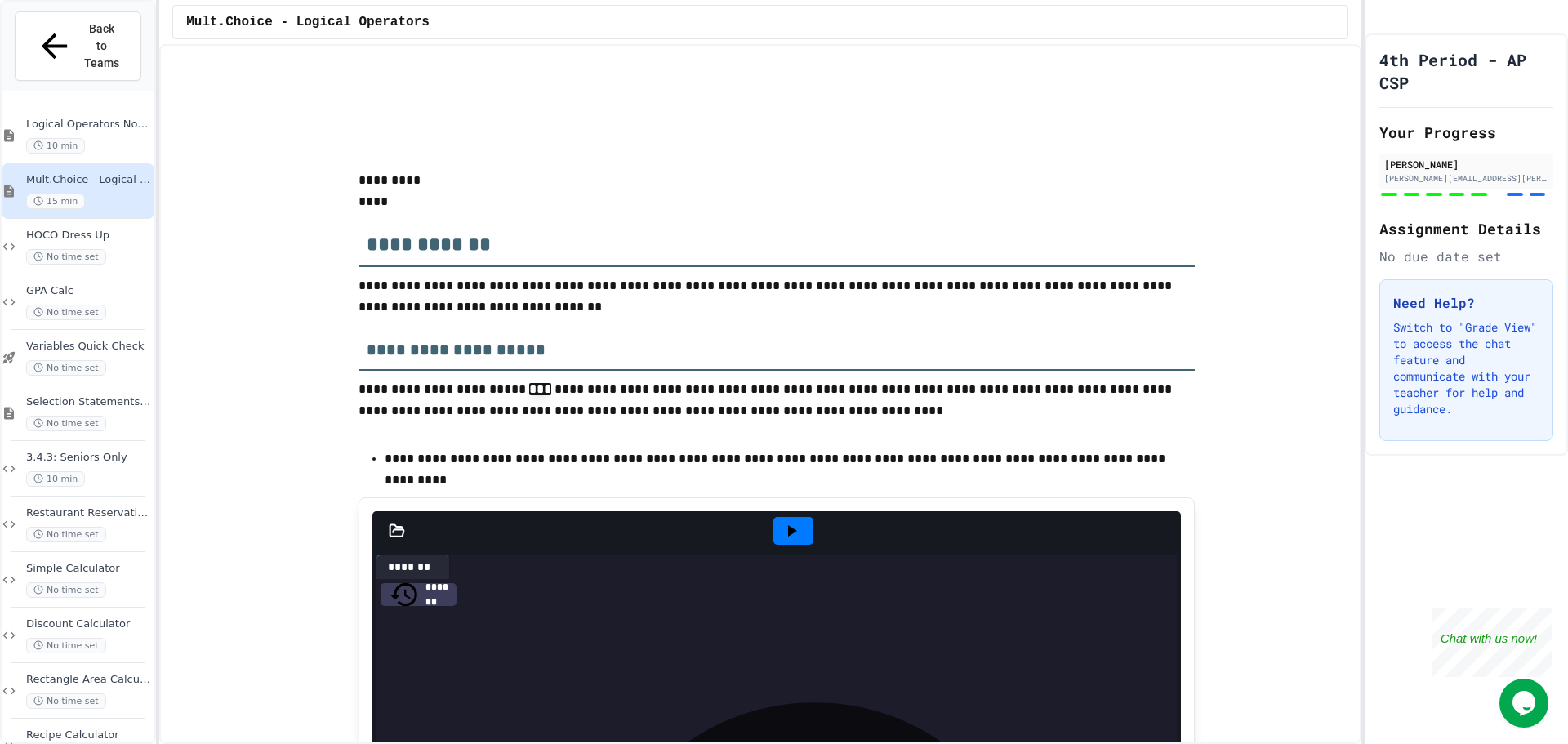
drag, startPoint x: 904, startPoint y: 464, endPoint x: 903, endPoint y: 441, distance: 23.0
drag, startPoint x: 972, startPoint y: 373, endPoint x: 981, endPoint y: 371, distance: 9.2
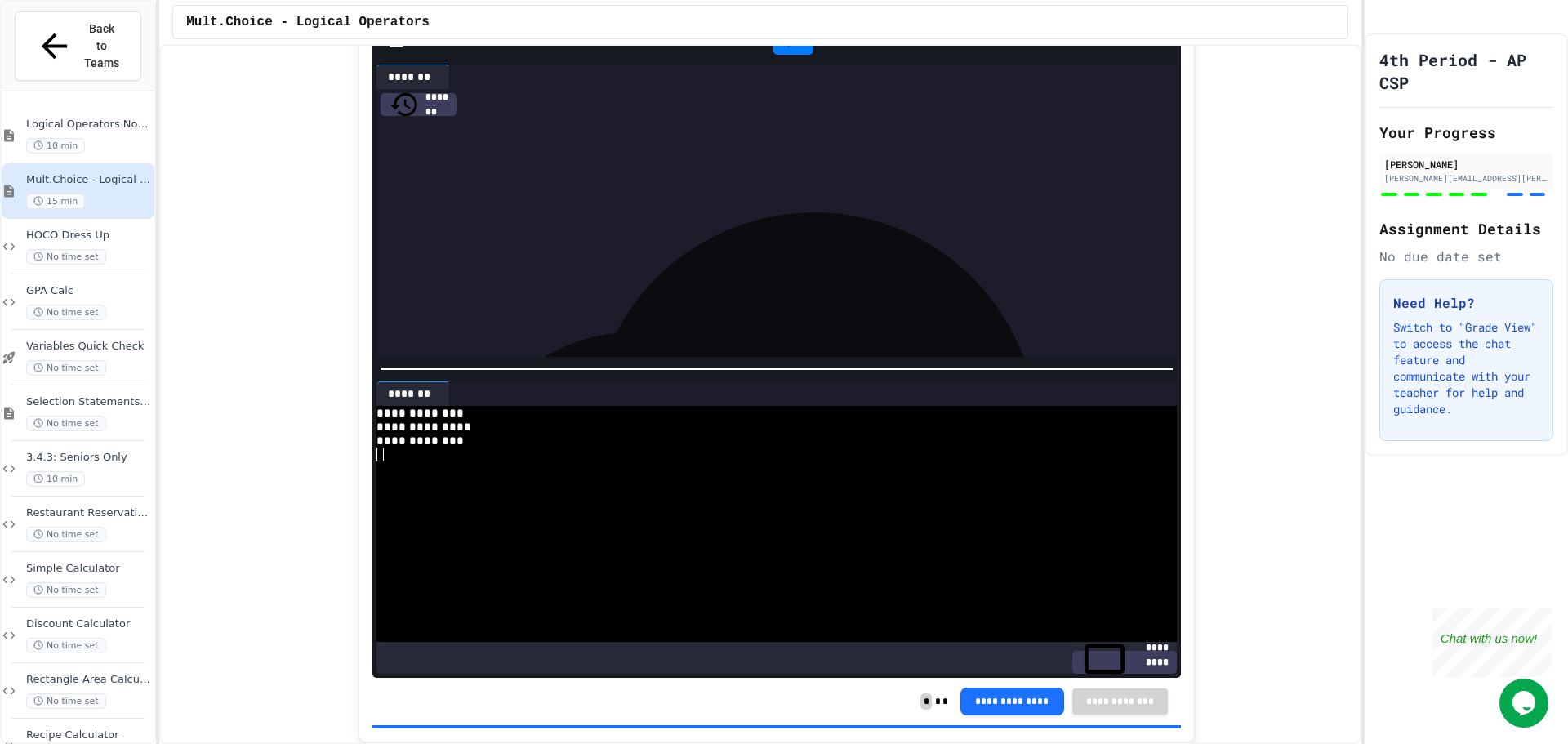
scroll to position [5862, 0]
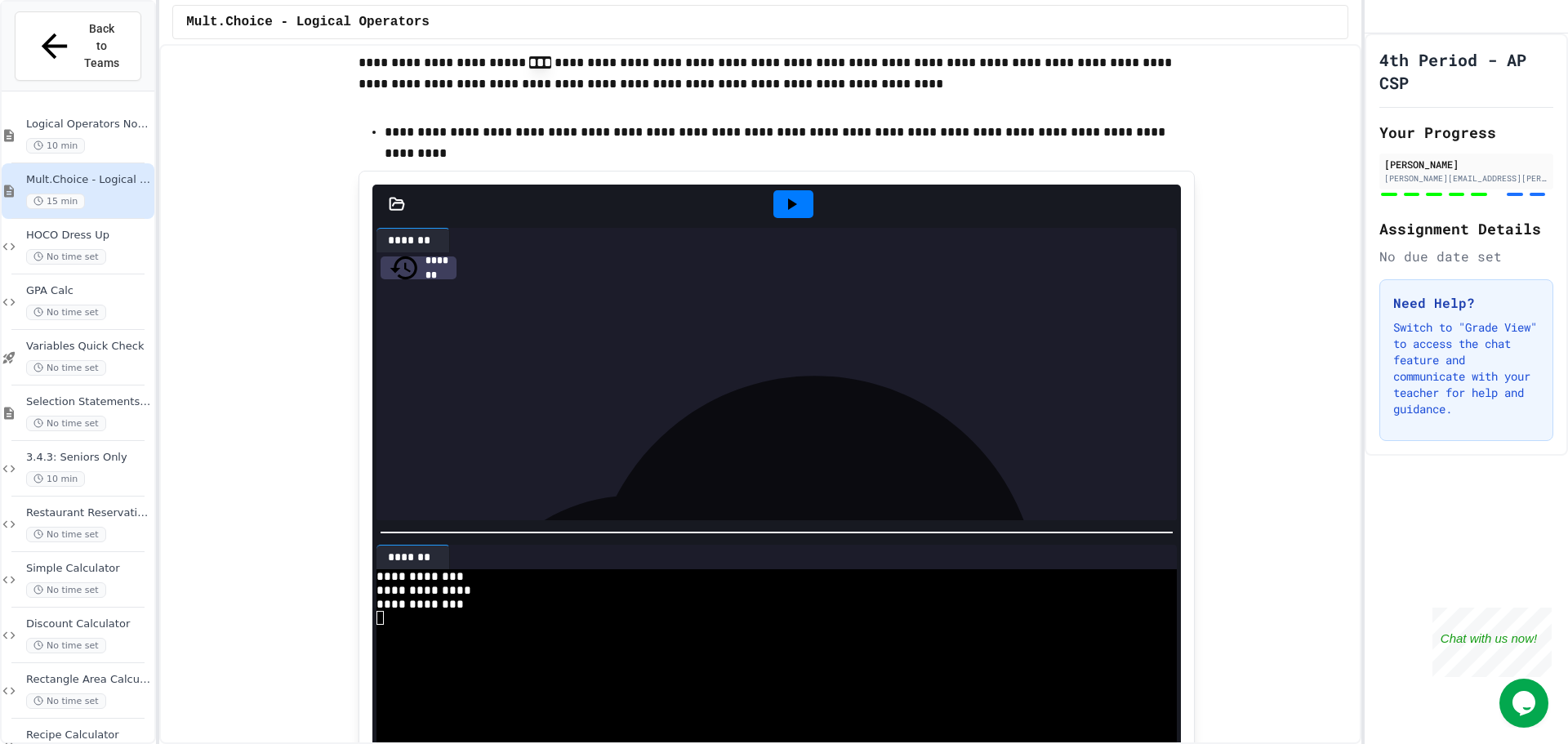
scroll to position [5453, 0]
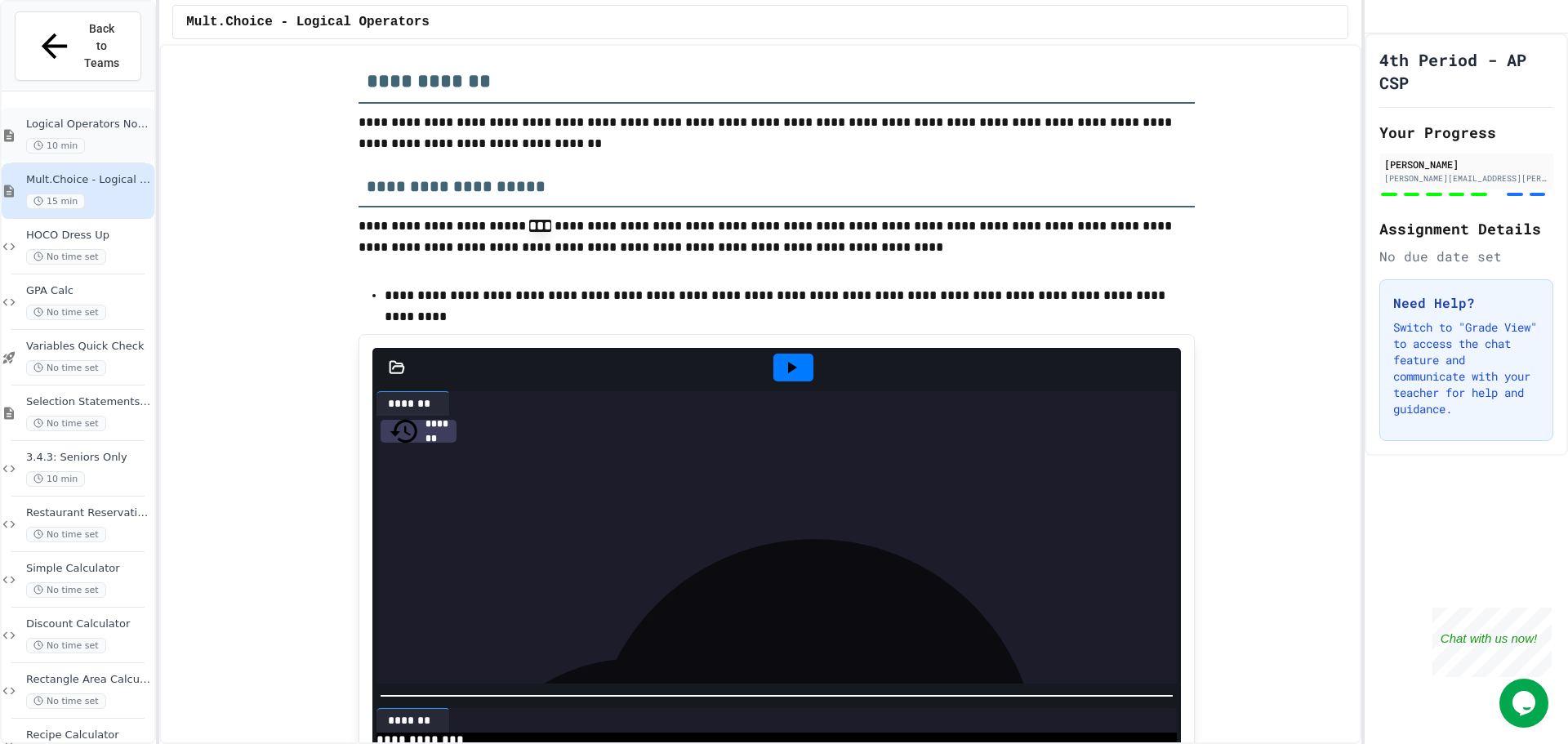
click at [109, 126] on div "Logical Operators Notes 10 min" at bounding box center [78, 136] width 153 height 56
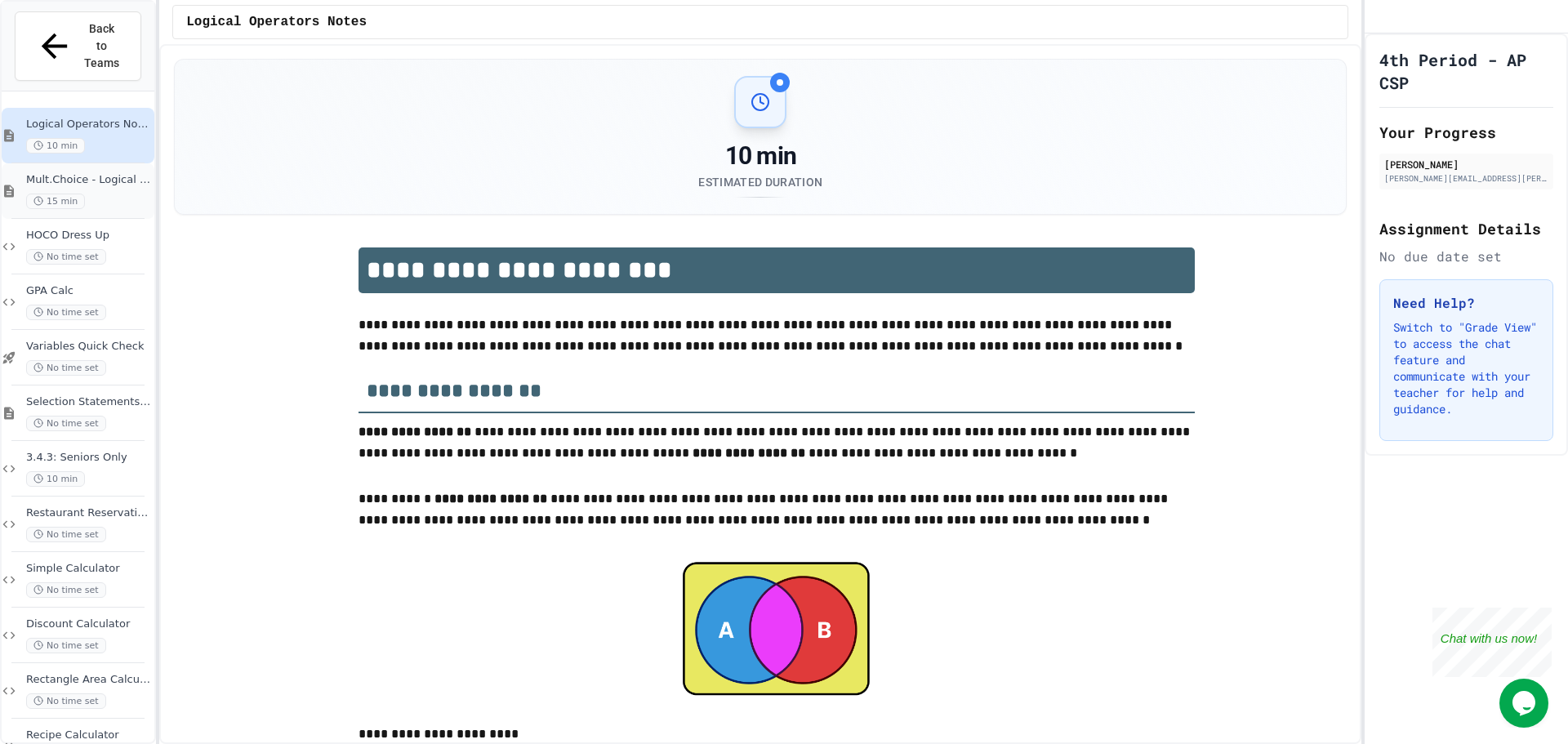
click at [121, 193] on div "15 min" at bounding box center [89, 201] width 125 height 15
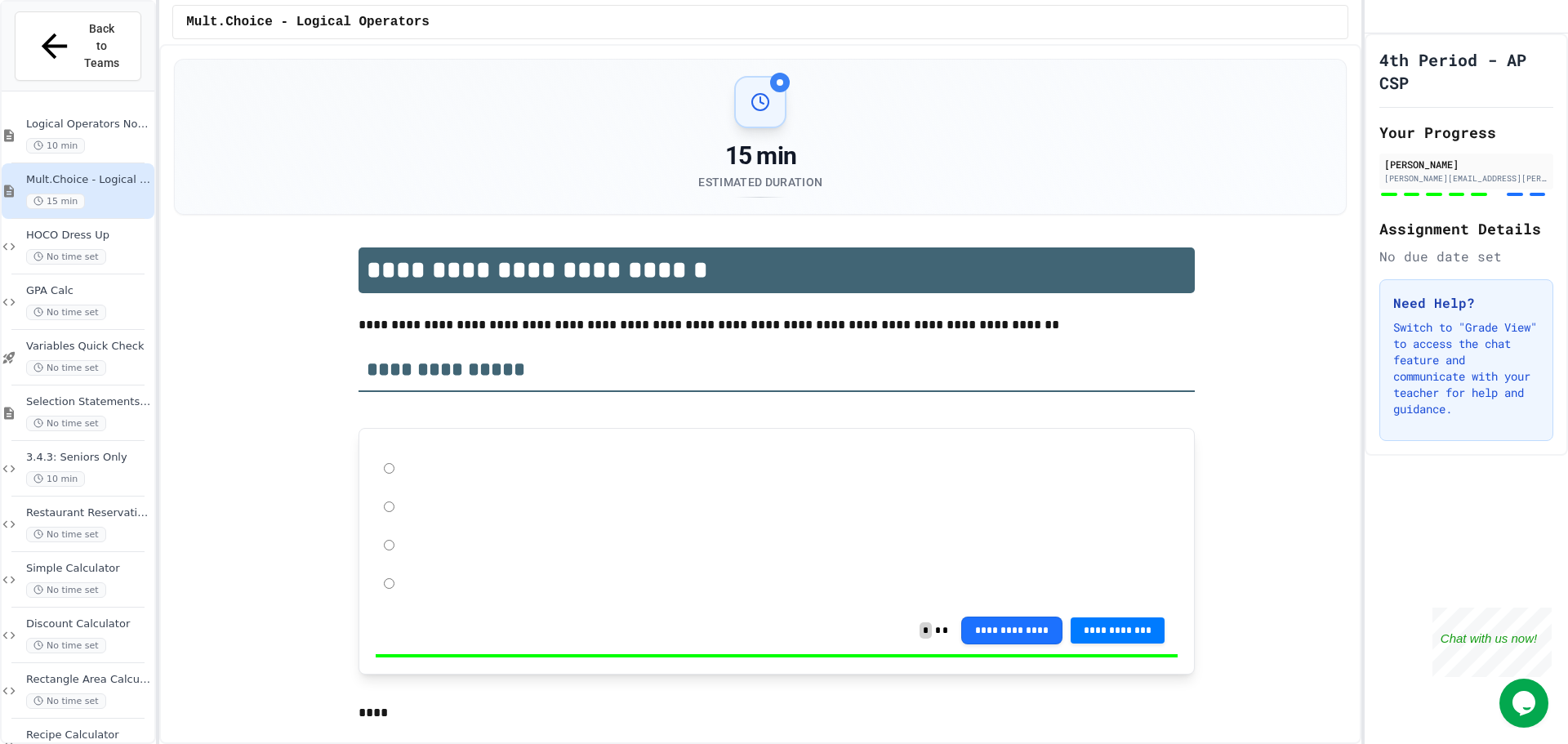
click at [116, 249] on div "No time set" at bounding box center [89, 257] width 125 height 15
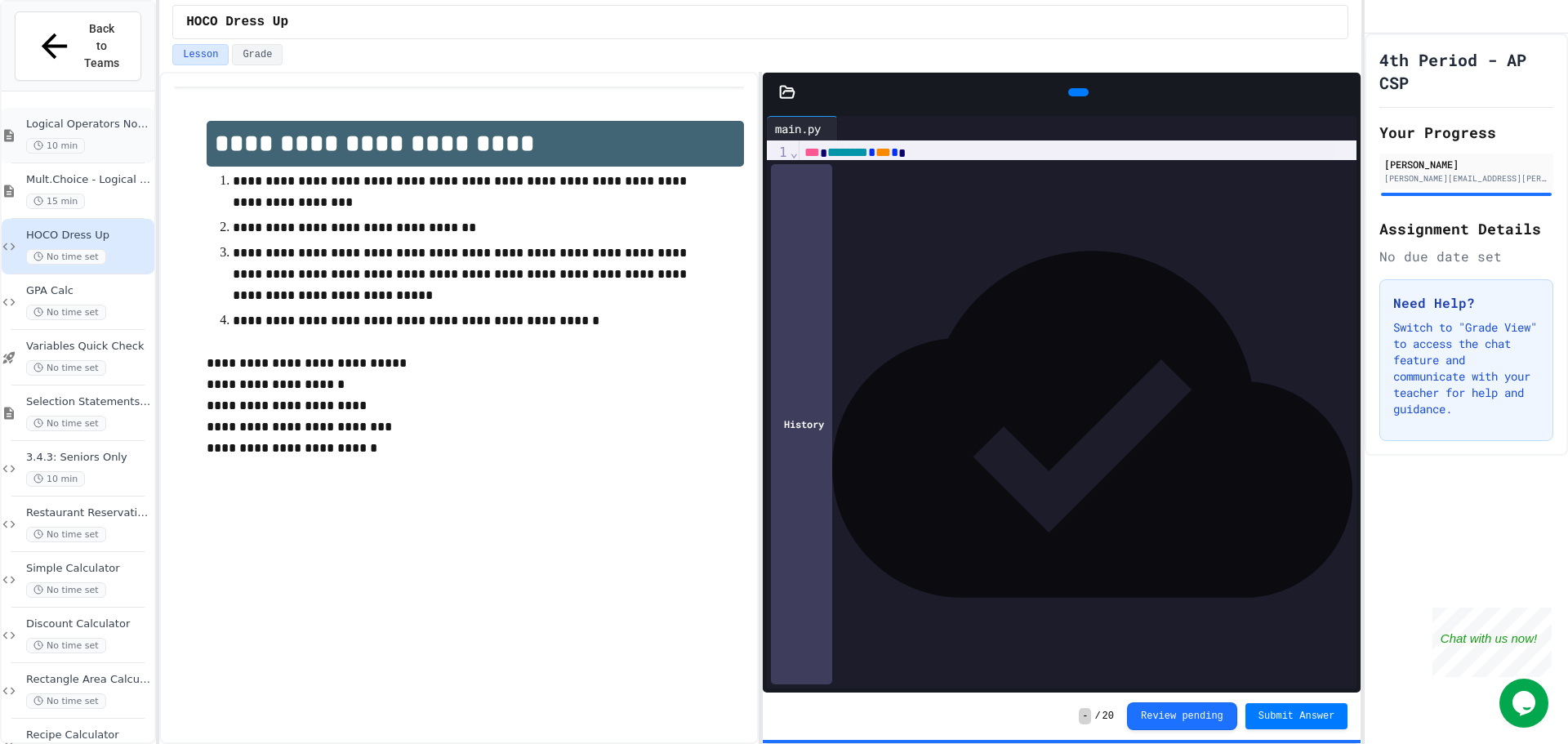
click at [111, 138] on div "10 min" at bounding box center [89, 146] width 125 height 15
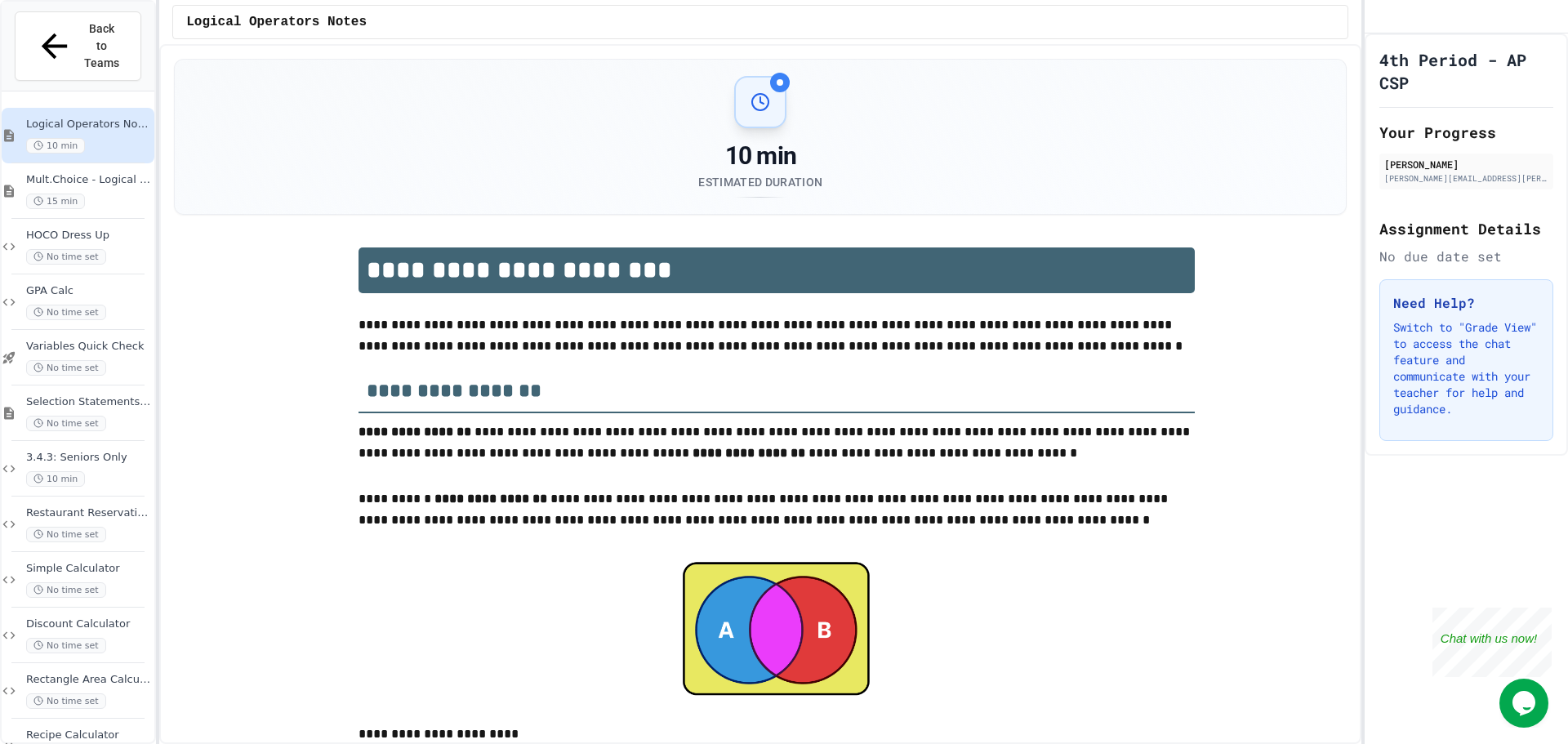
scroll to position [82, 0]
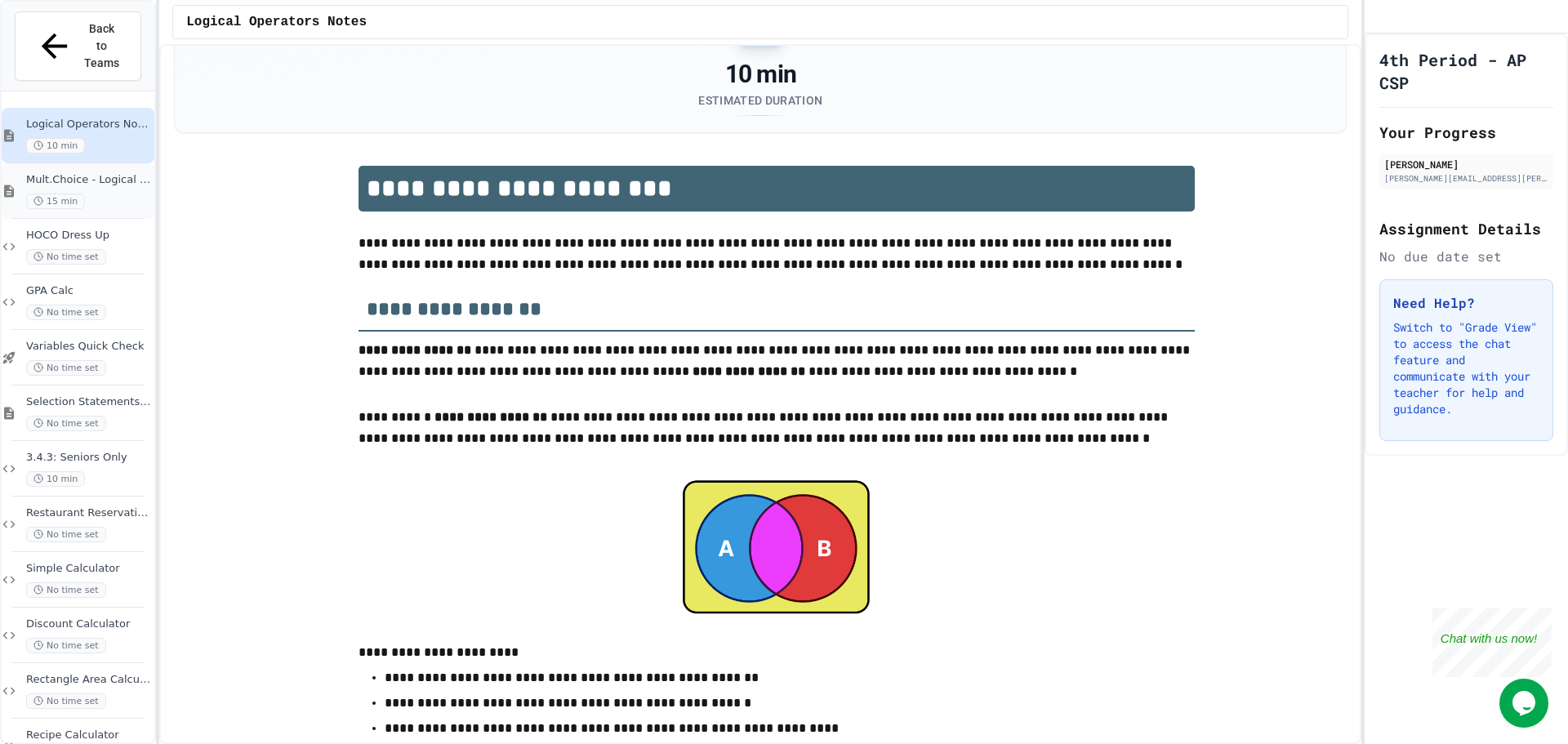
click at [80, 193] on span "15 min" at bounding box center [56, 201] width 59 height 15
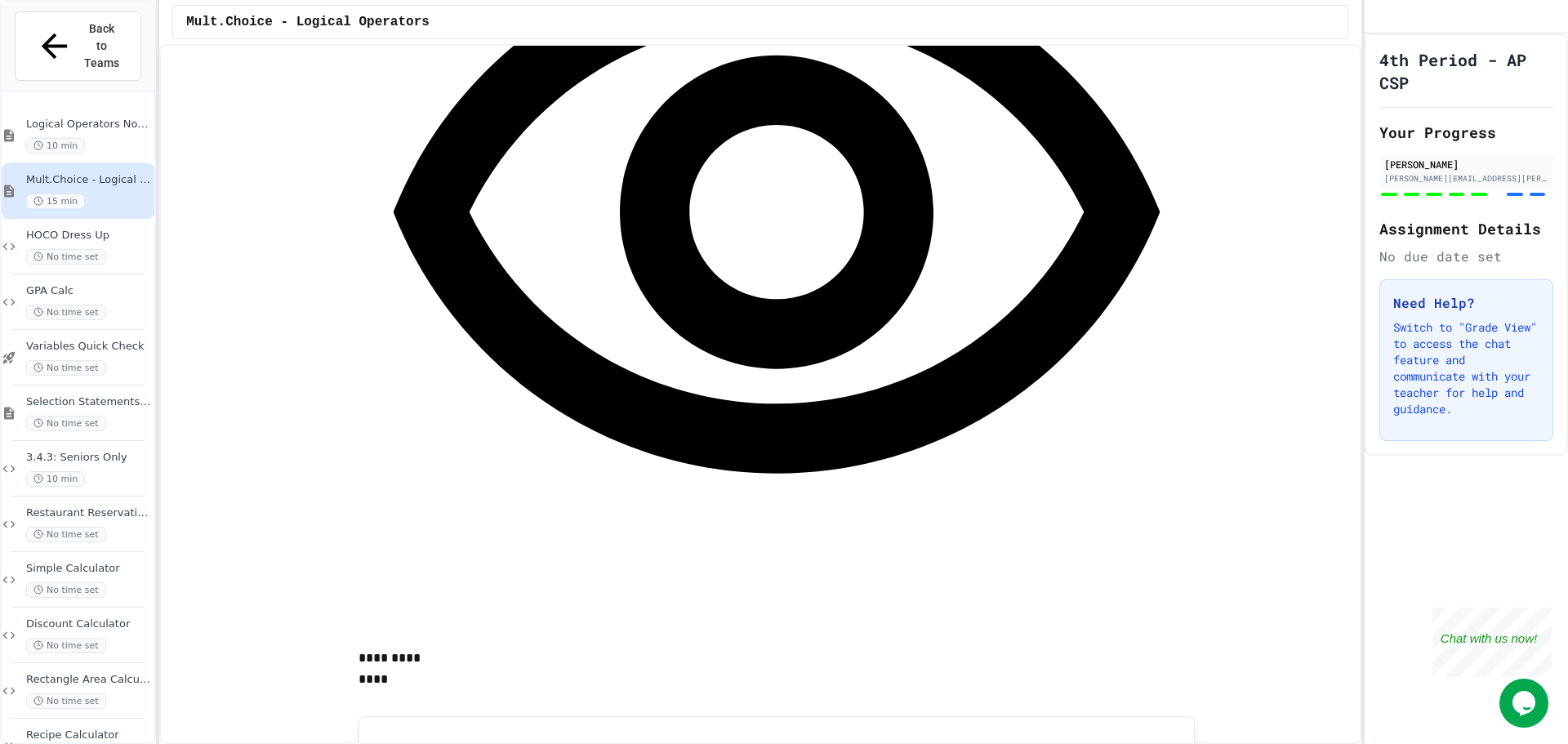
scroll to position [1307, 0]
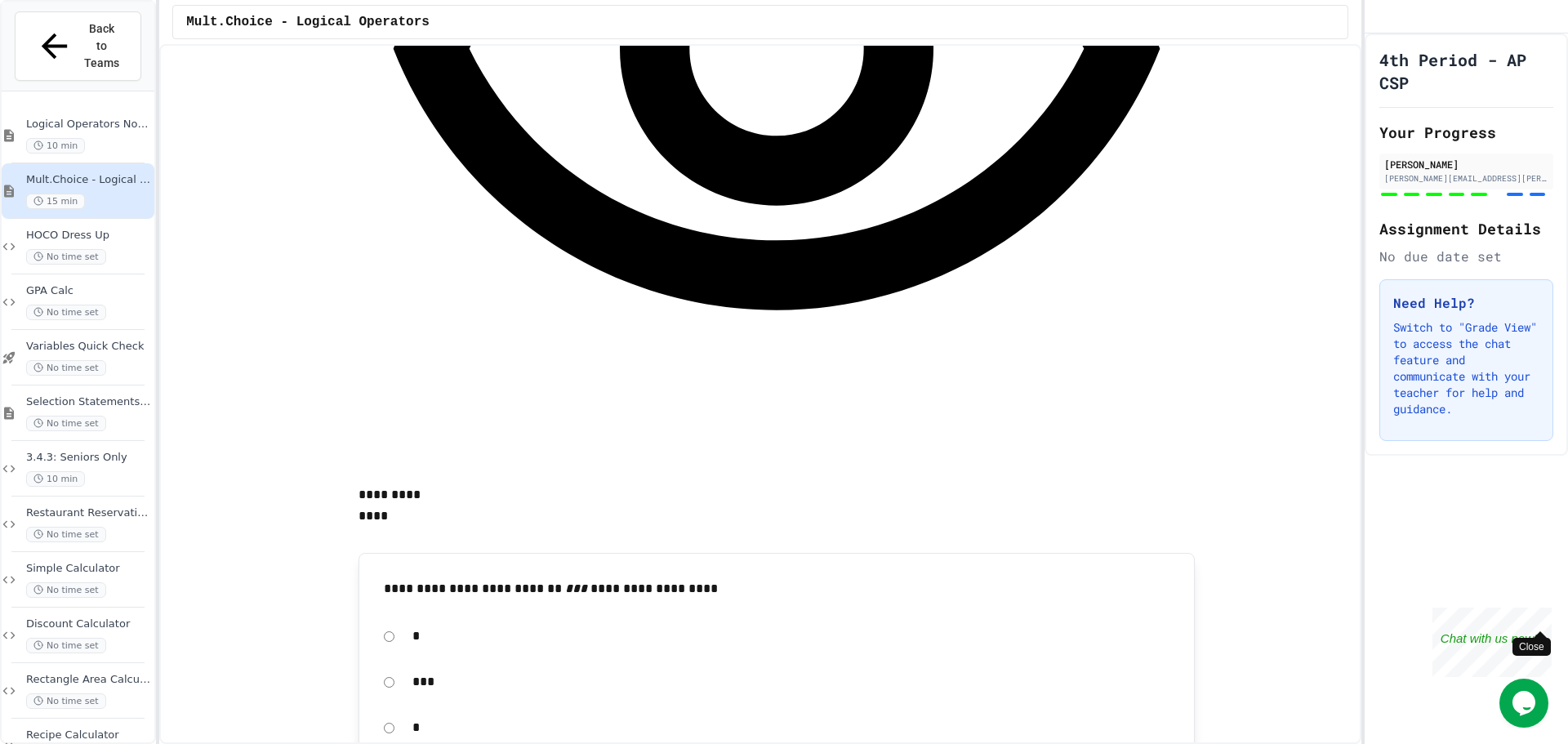
click at [1548, 614] on div "Close" at bounding box center [1540, 618] width 21 height 21
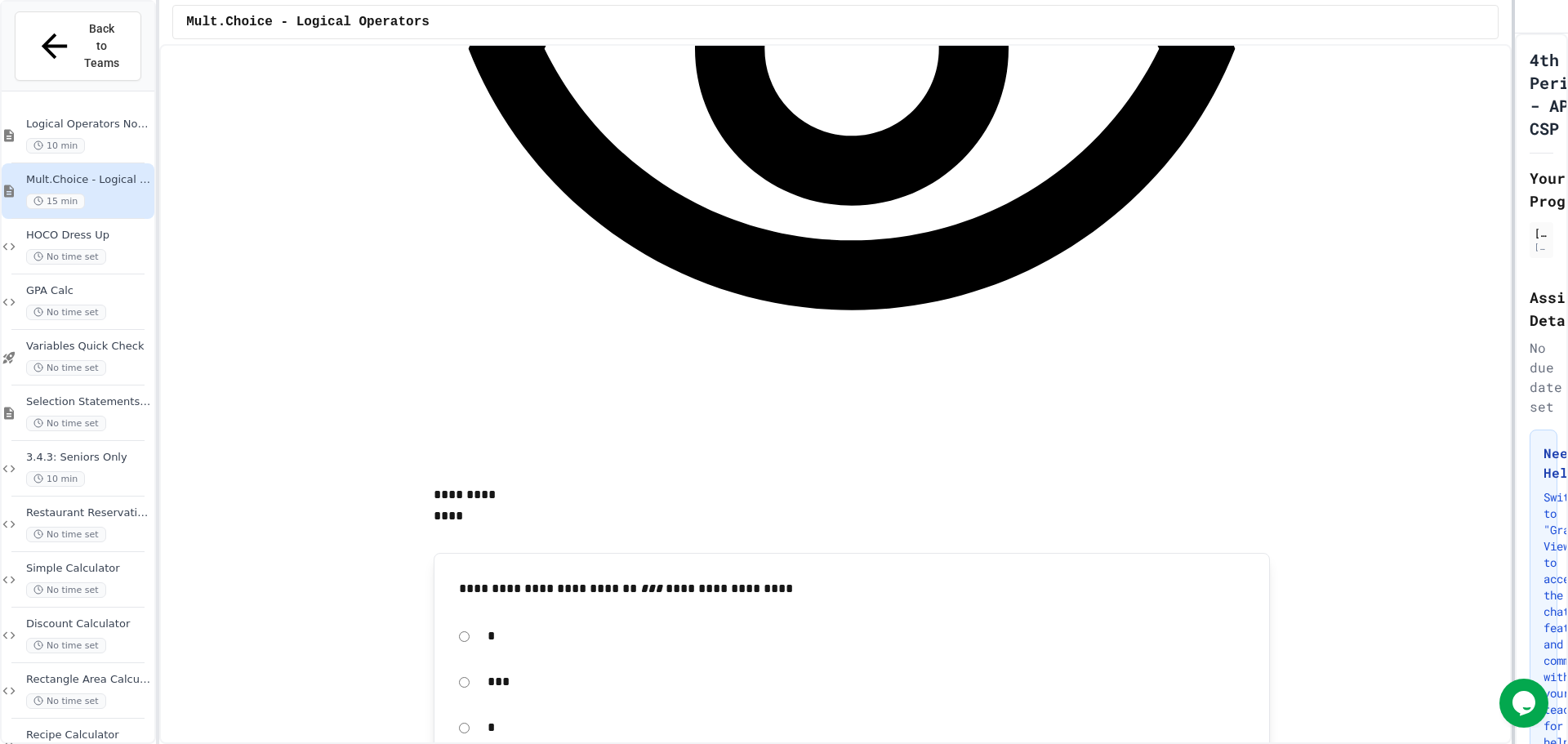
click at [1515, 324] on div at bounding box center [1512, 372] width 3 height 744
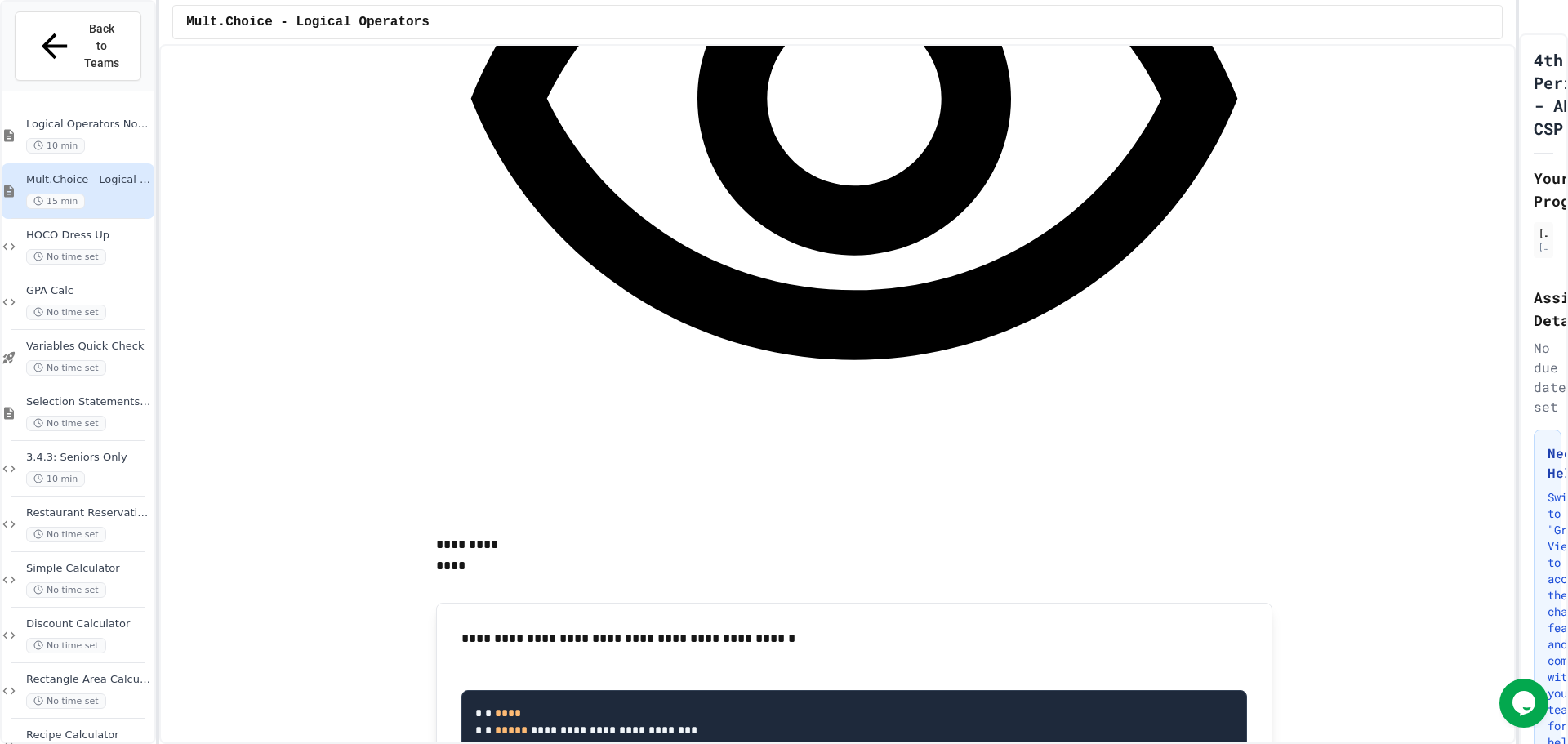
scroll to position [3185, 0]
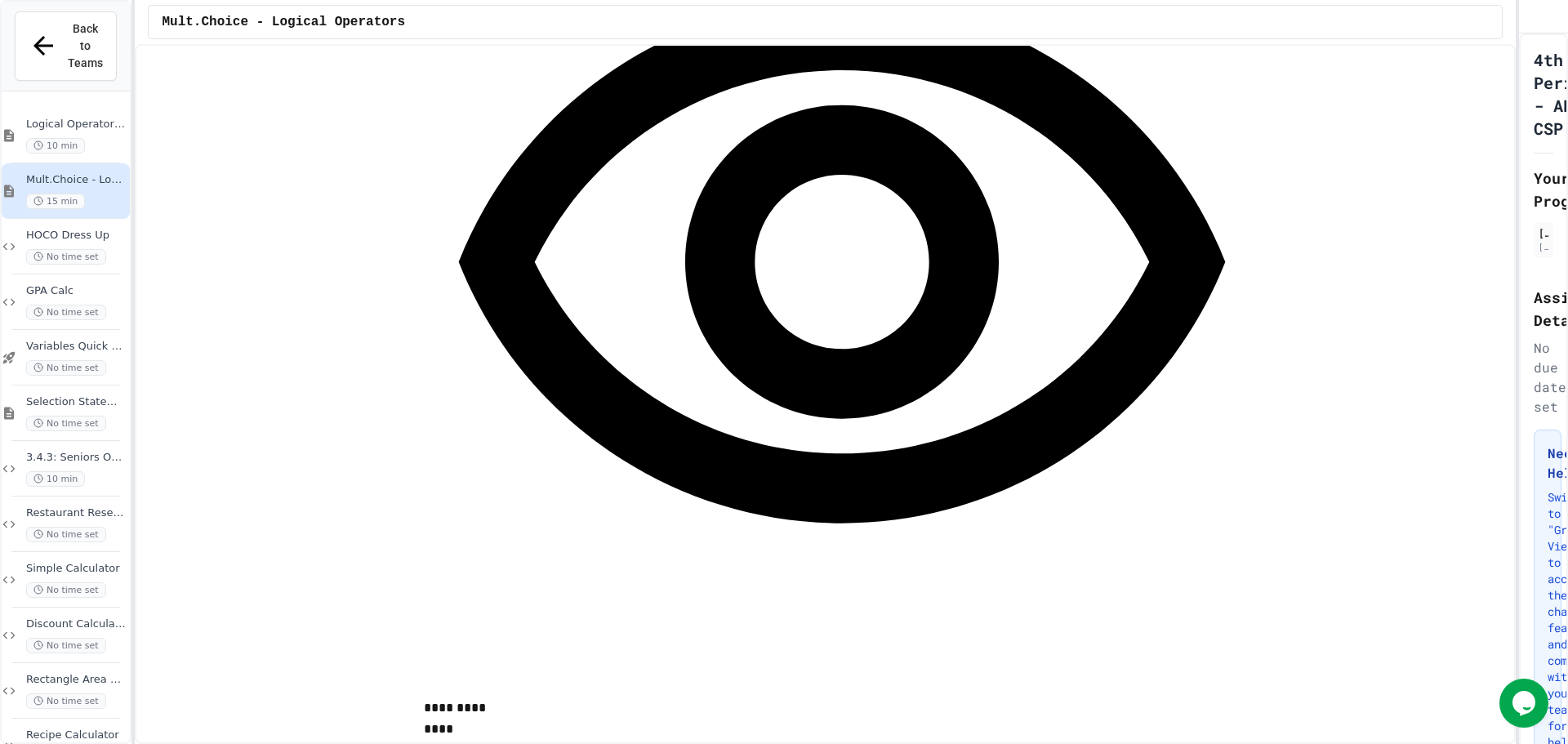
click at [131, 336] on div "**********" at bounding box center [784, 372] width 1568 height 744
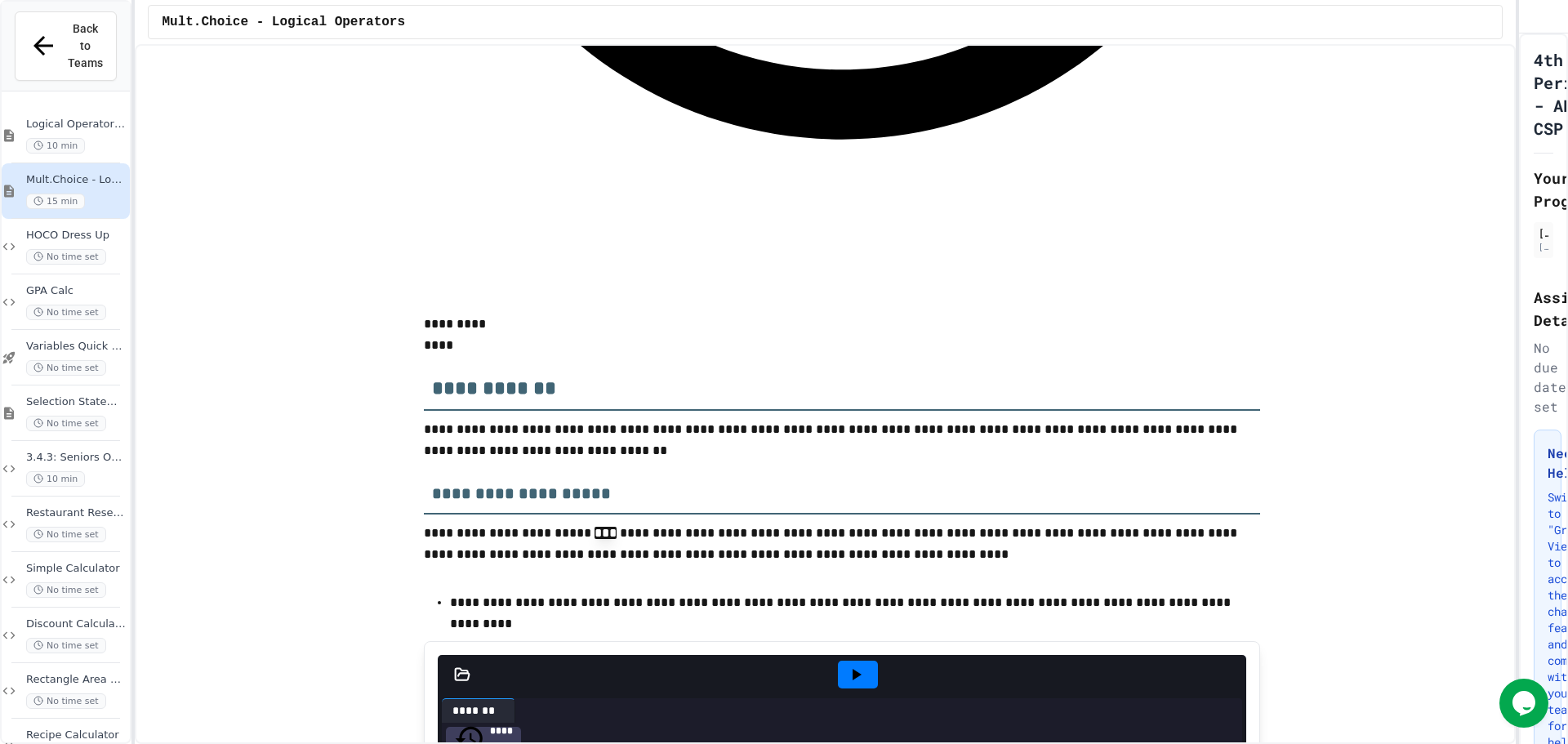
scroll to position [5064, 0]
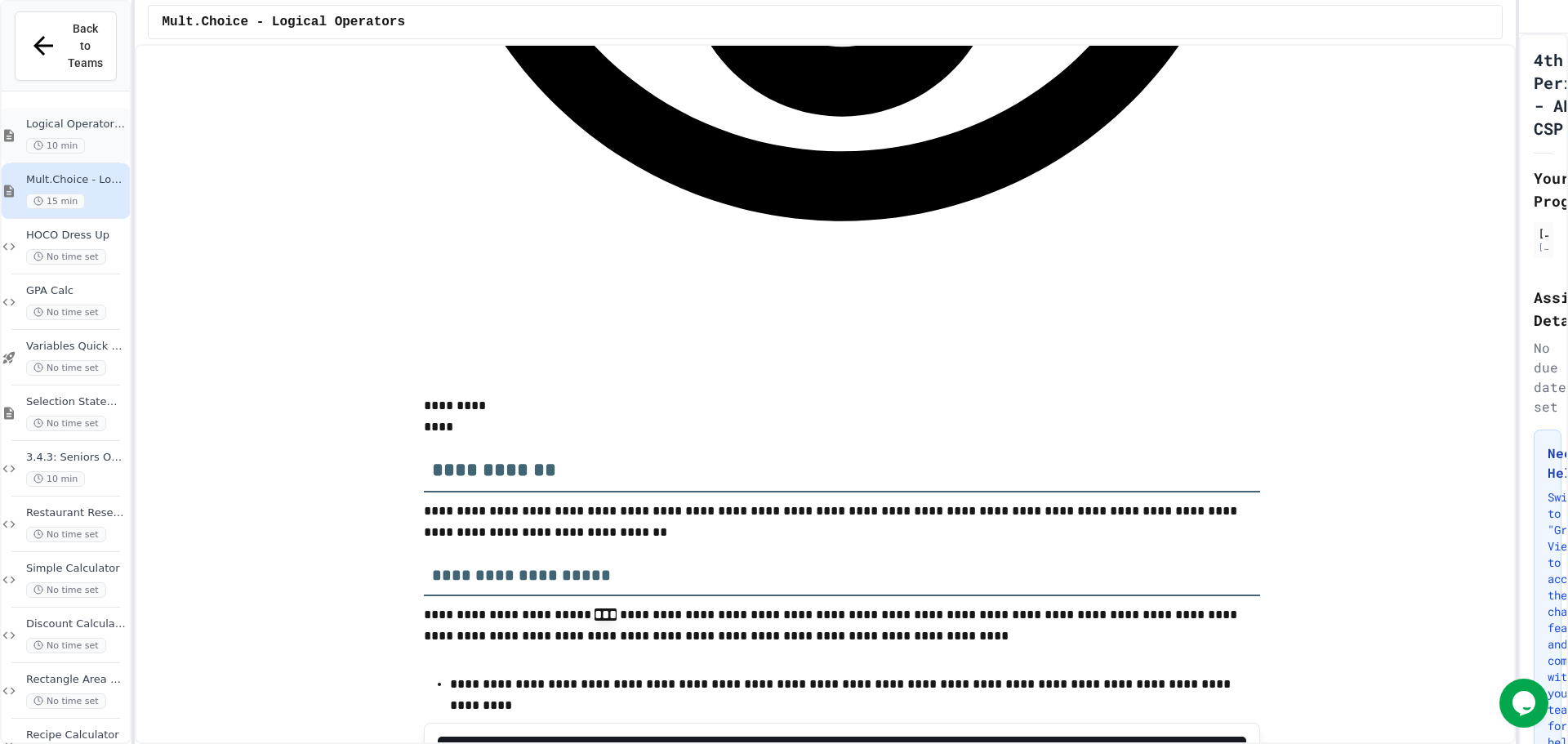
click at [93, 118] on span "Logical Operators Notes" at bounding box center [77, 124] width 100 height 14
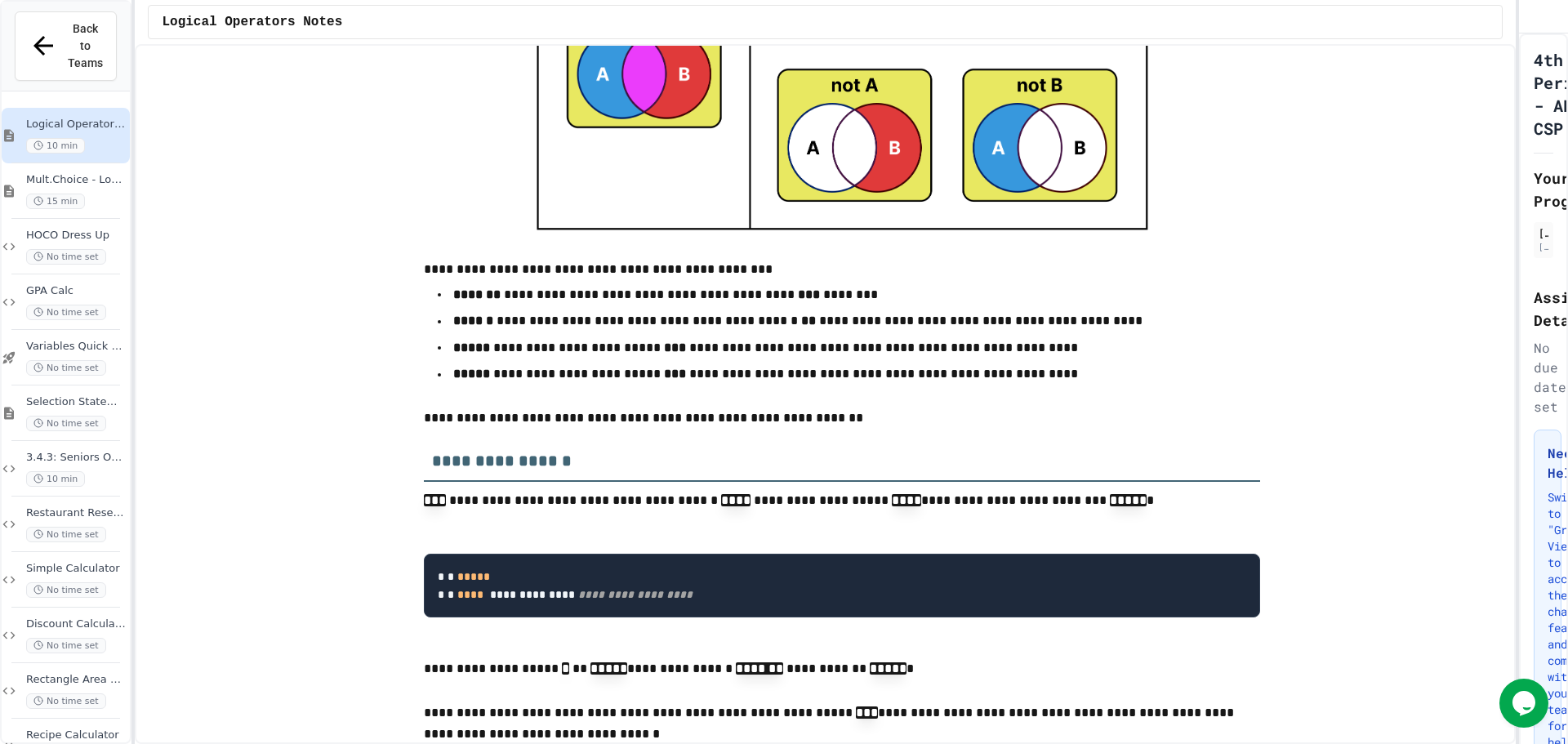
scroll to position [1552, 0]
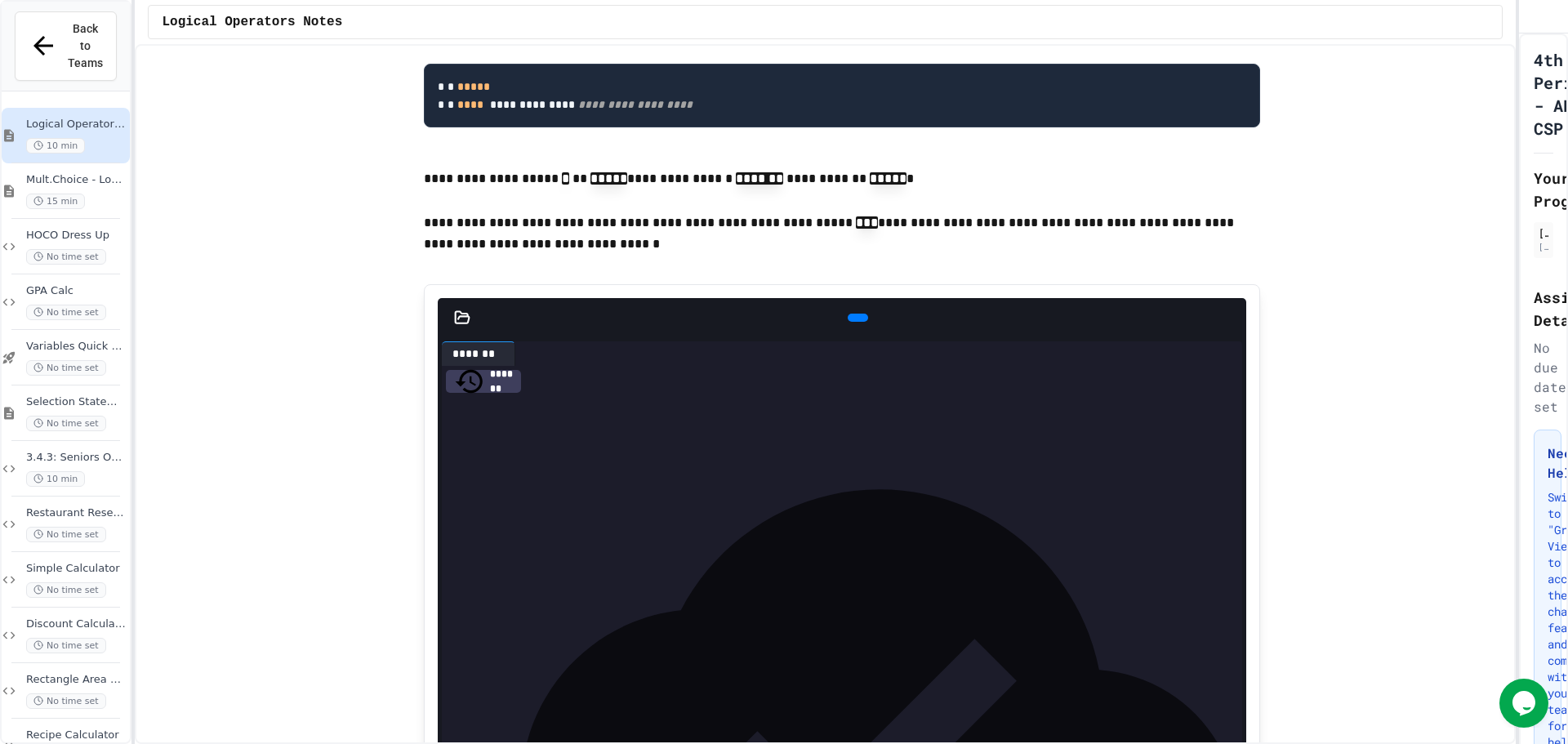
click at [856, 318] on icon at bounding box center [856, 318] width 0 height 0
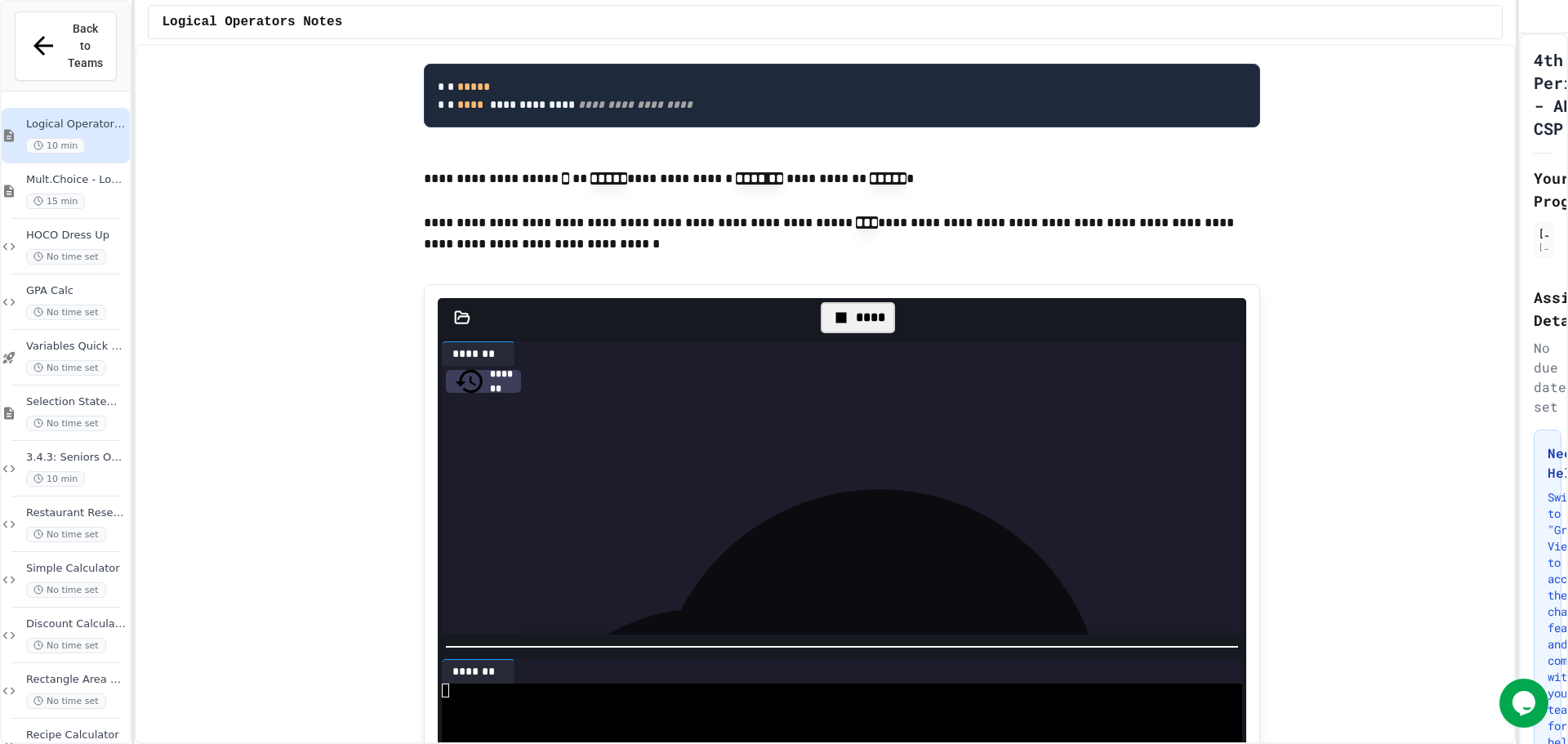
scroll to position [1715, 0]
